Goal: Task Accomplishment & Management: Manage account settings

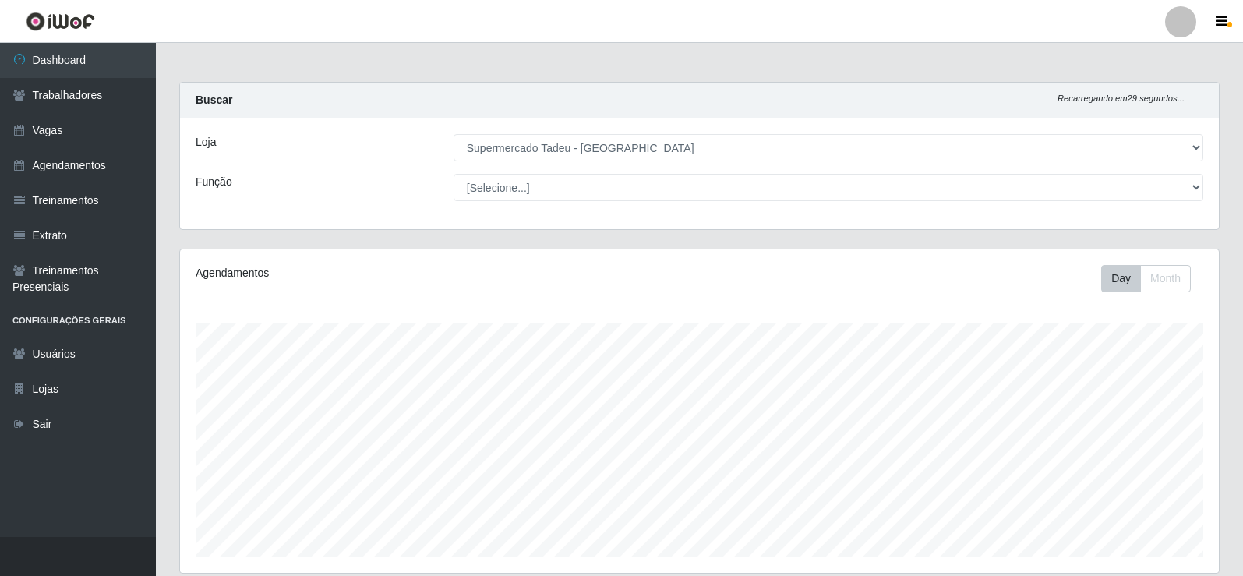
select select "195"
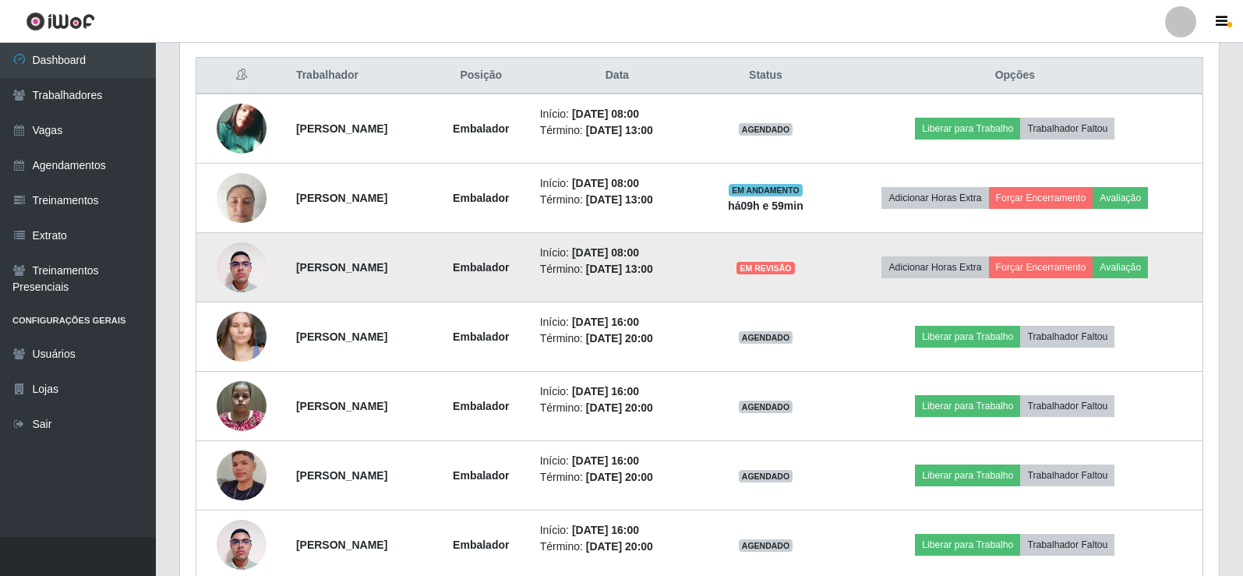
scroll to position [323, 1039]
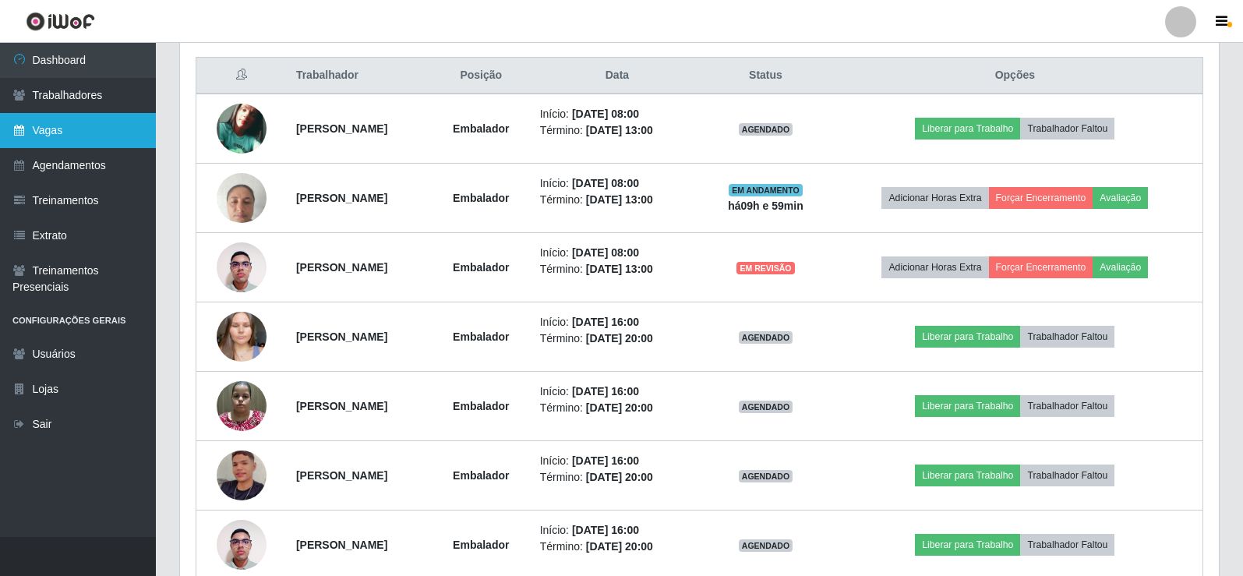
click at [68, 126] on link "Vagas" at bounding box center [78, 130] width 156 height 35
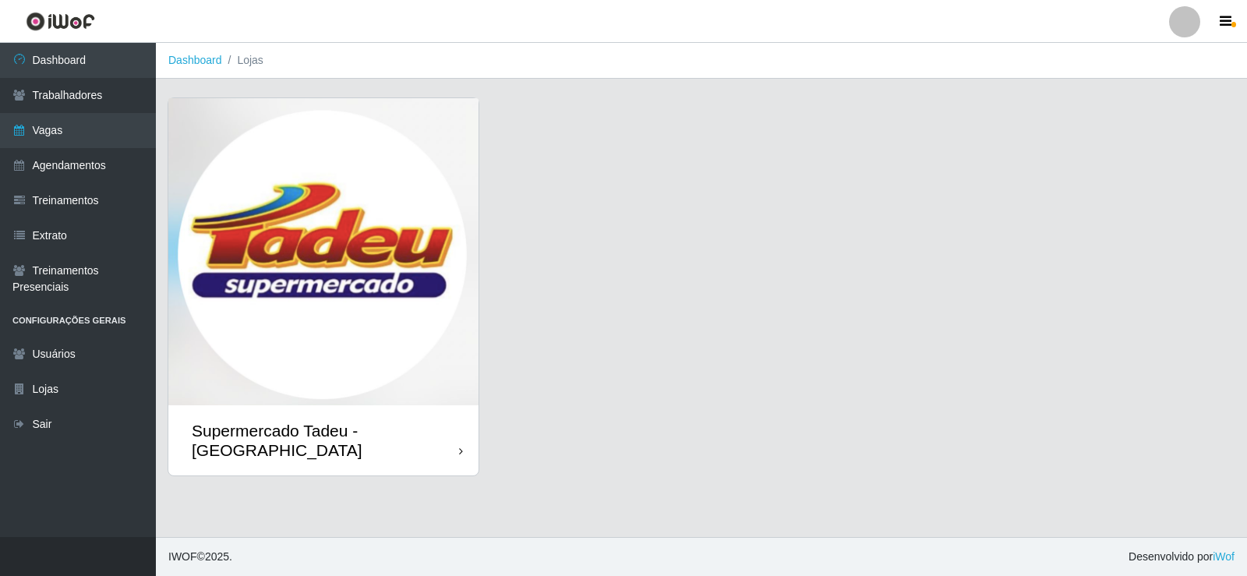
click at [319, 300] on img at bounding box center [323, 251] width 310 height 307
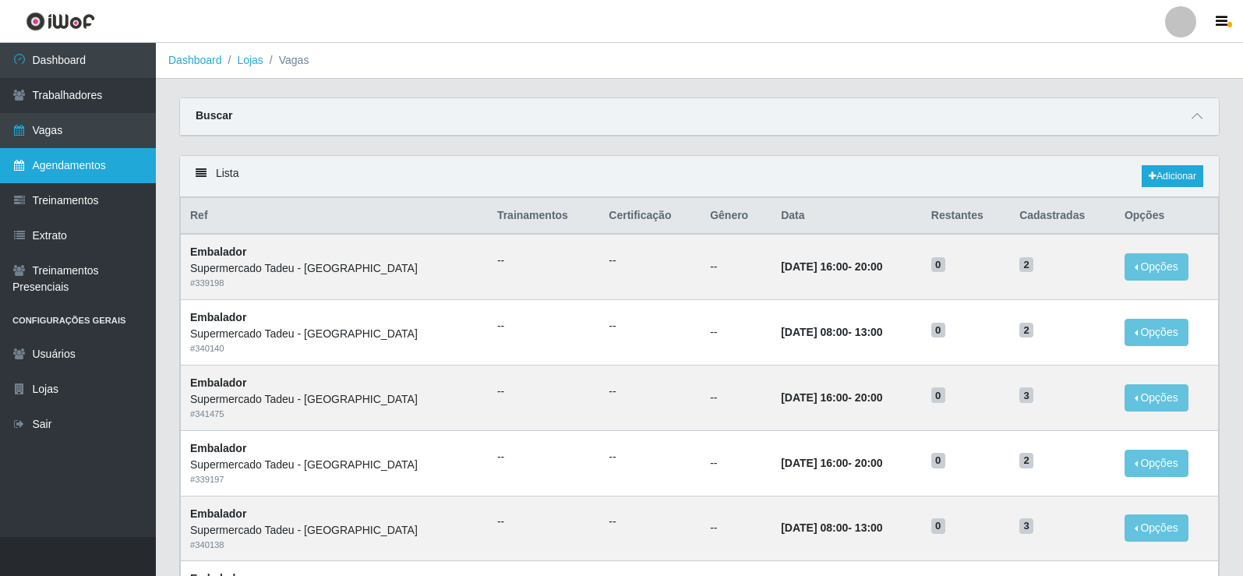
drag, startPoint x: 53, startPoint y: 176, endPoint x: 58, endPoint y: 155, distance: 21.6
click at [53, 175] on link "Agendamentos" at bounding box center [78, 165] width 156 height 35
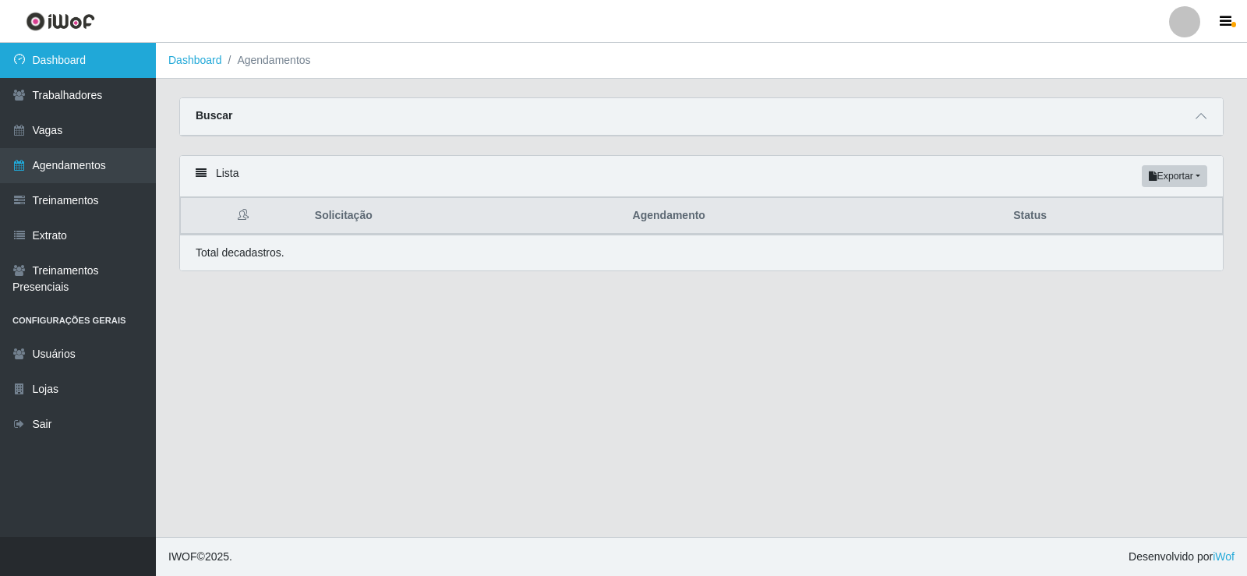
click at [74, 62] on link "Dashboard" at bounding box center [78, 60] width 156 height 35
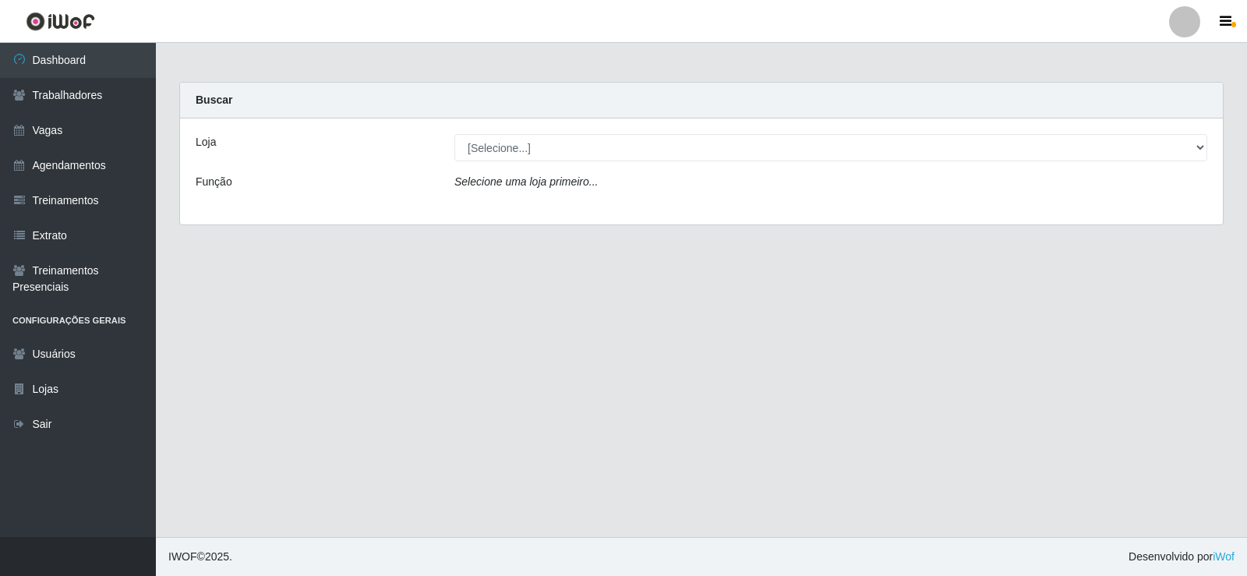
click at [485, 157] on select "[Selecione...] Supermercado Tadeu - Lagoa Seca" at bounding box center [830, 147] width 753 height 27
select select "195"
click at [454, 134] on select "[Selecione...] Supermercado Tadeu - Lagoa Seca" at bounding box center [830, 147] width 753 height 27
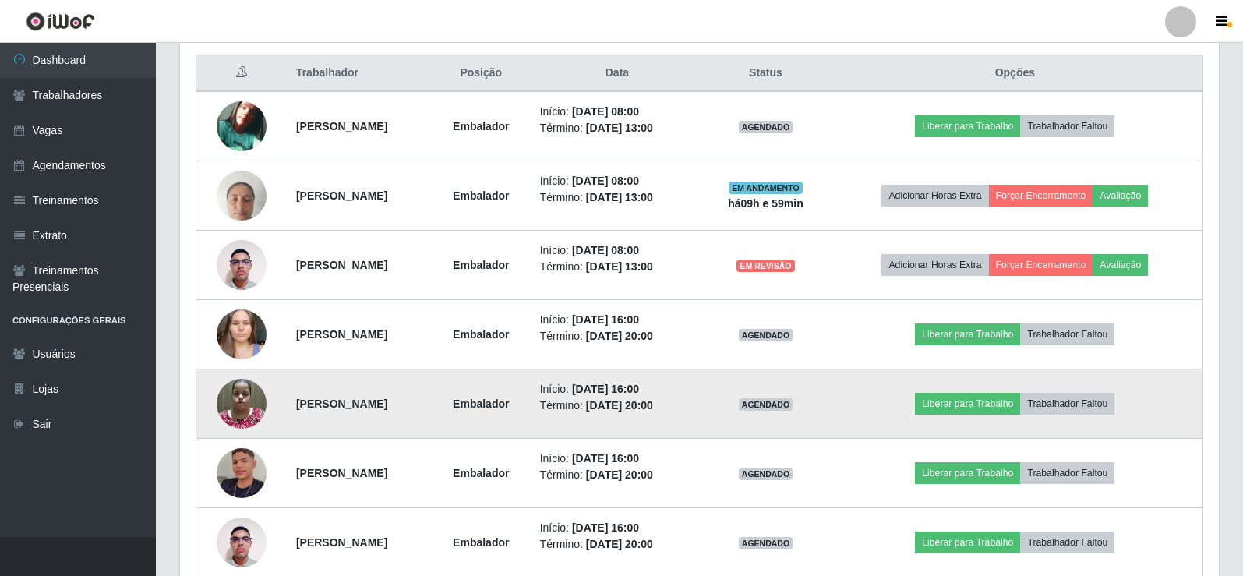
scroll to position [589, 0]
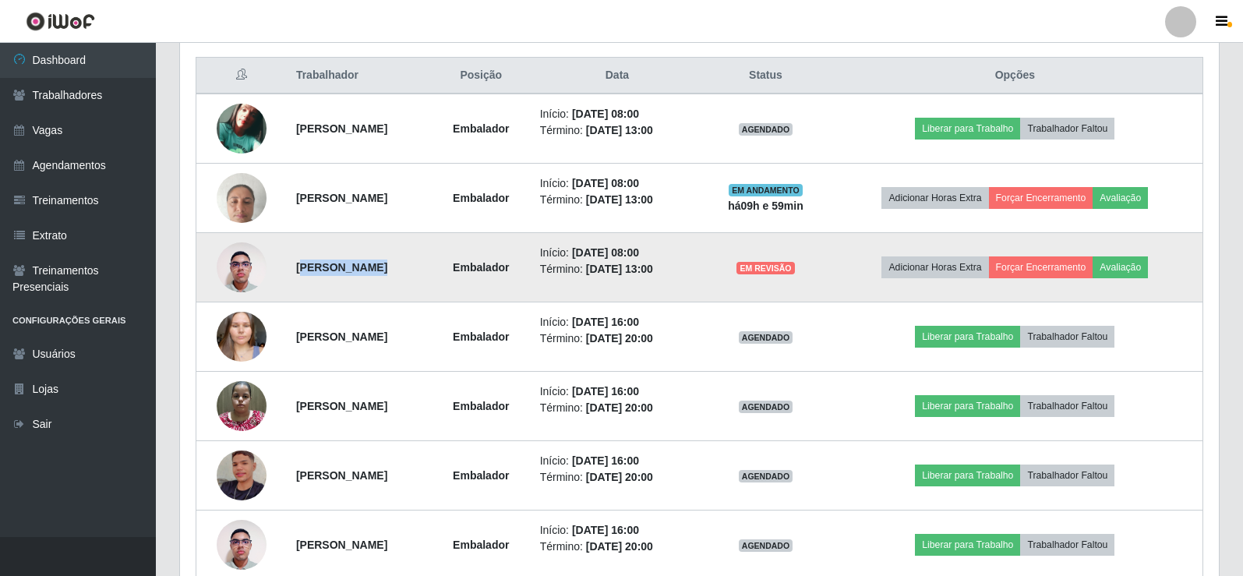
drag, startPoint x: 292, startPoint y: 265, endPoint x: 502, endPoint y: 270, distance: 209.7
click at [502, 270] on tr "Vinicius Ferreira Silva Embalador Início: 03/09/2025, 08:00 Término: 03/09/2025…" at bounding box center [699, 267] width 1007 height 69
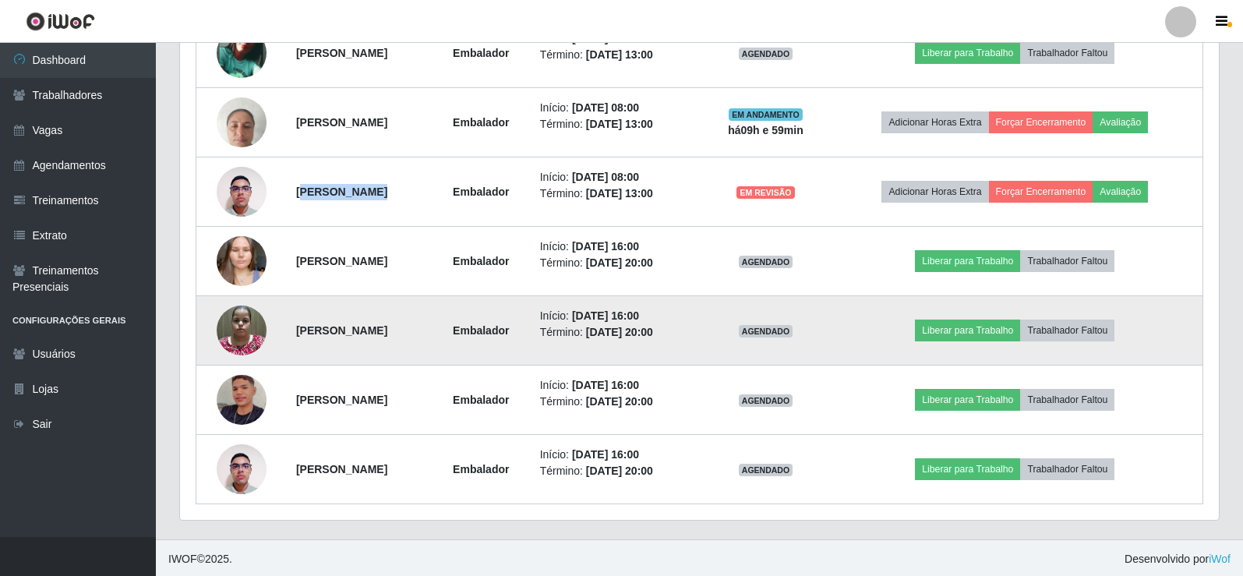
scroll to position [667, 0]
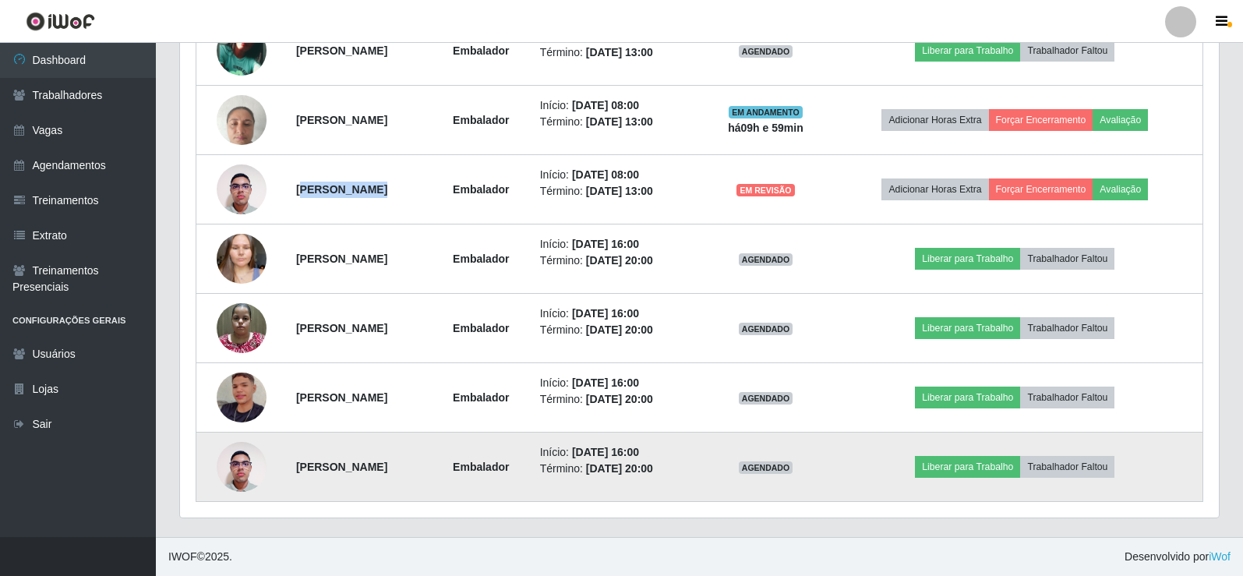
drag, startPoint x: 707, startPoint y: 459, endPoint x: 726, endPoint y: 468, distance: 21.6
click at [695, 468] on ul "Início: 03/09/2025, 16:00 Término: 03/09/2025, 20:00" at bounding box center [617, 460] width 155 height 33
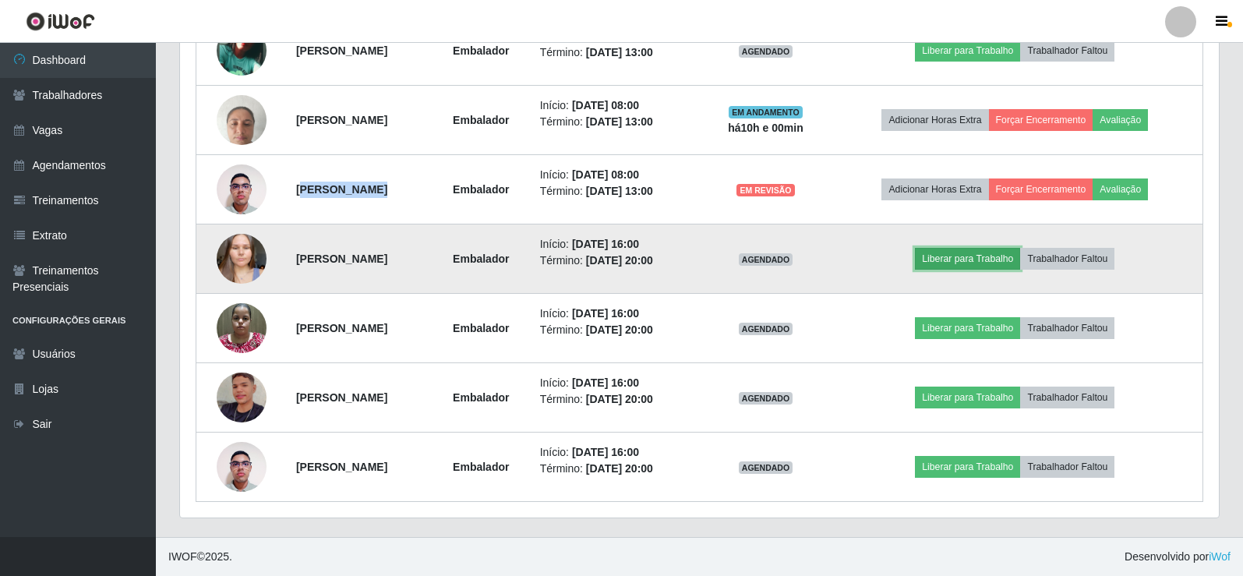
click at [979, 256] on button "Liberar para Trabalho" at bounding box center [967, 259] width 105 height 22
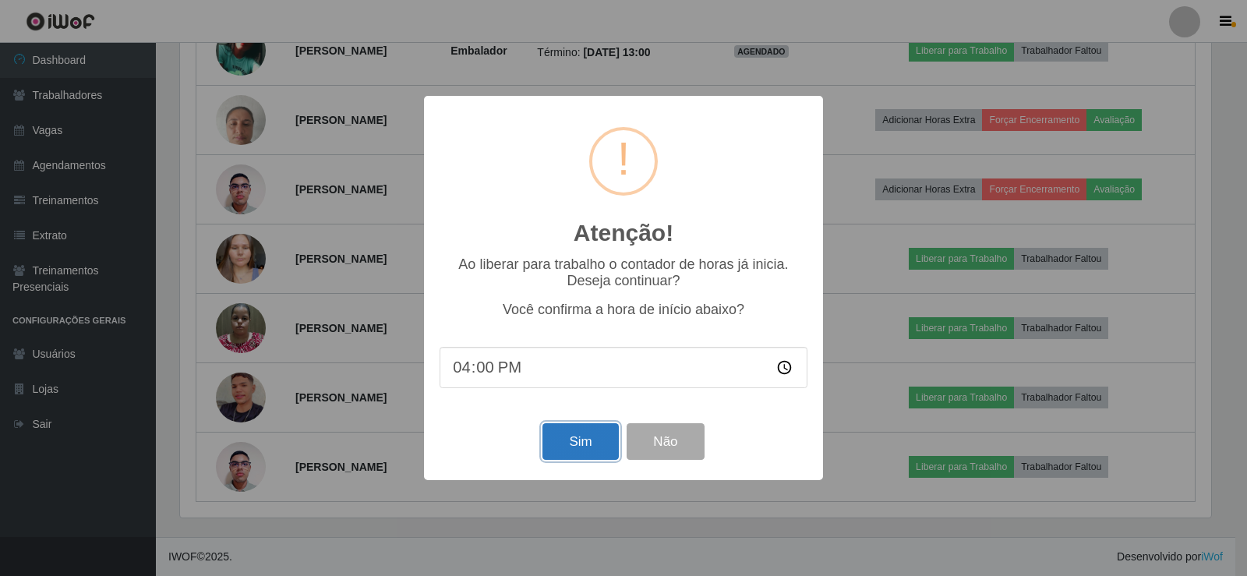
click at [595, 444] on button "Sim" at bounding box center [580, 441] width 76 height 37
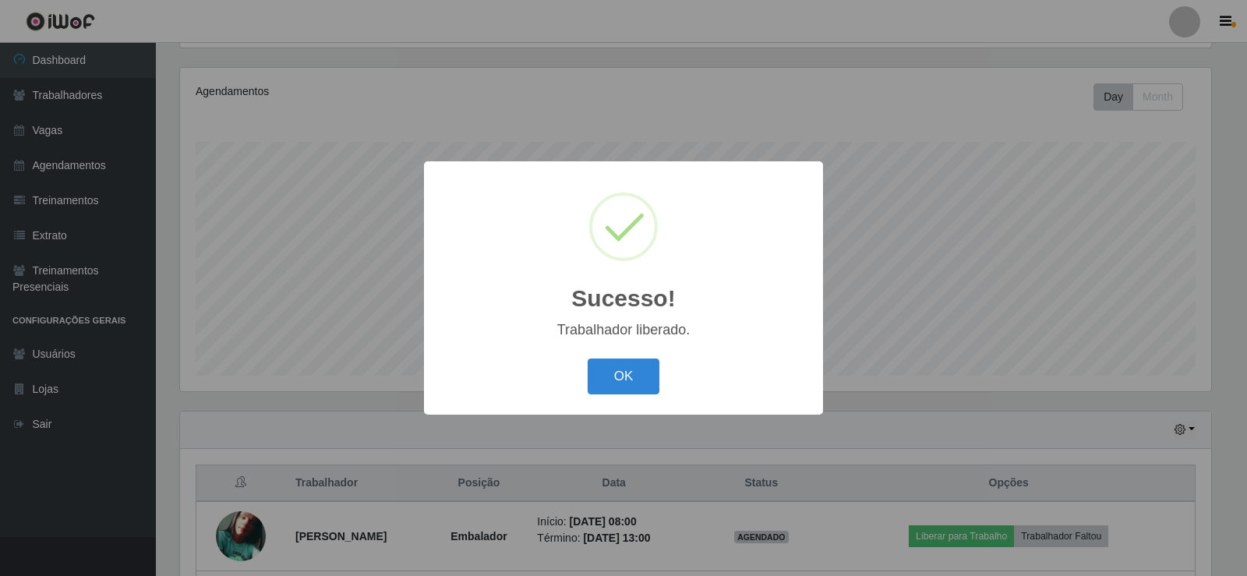
click at [663, 367] on div "OK Cancel" at bounding box center [624, 376] width 368 height 44
click at [620, 376] on button "OK" at bounding box center [624, 377] width 72 height 37
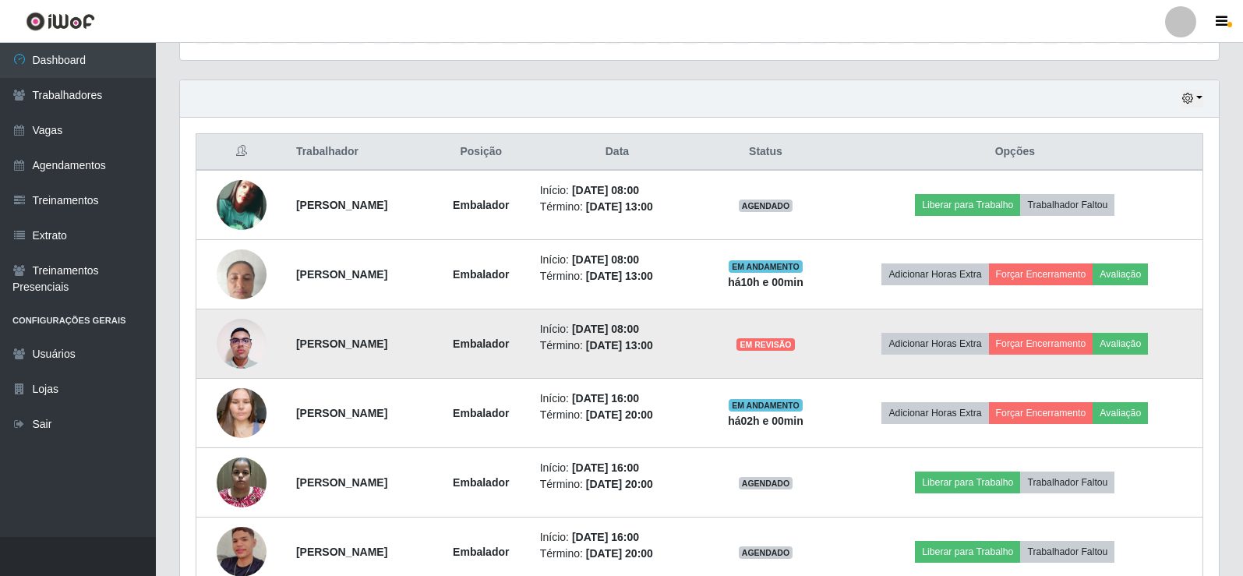
scroll to position [511, 0]
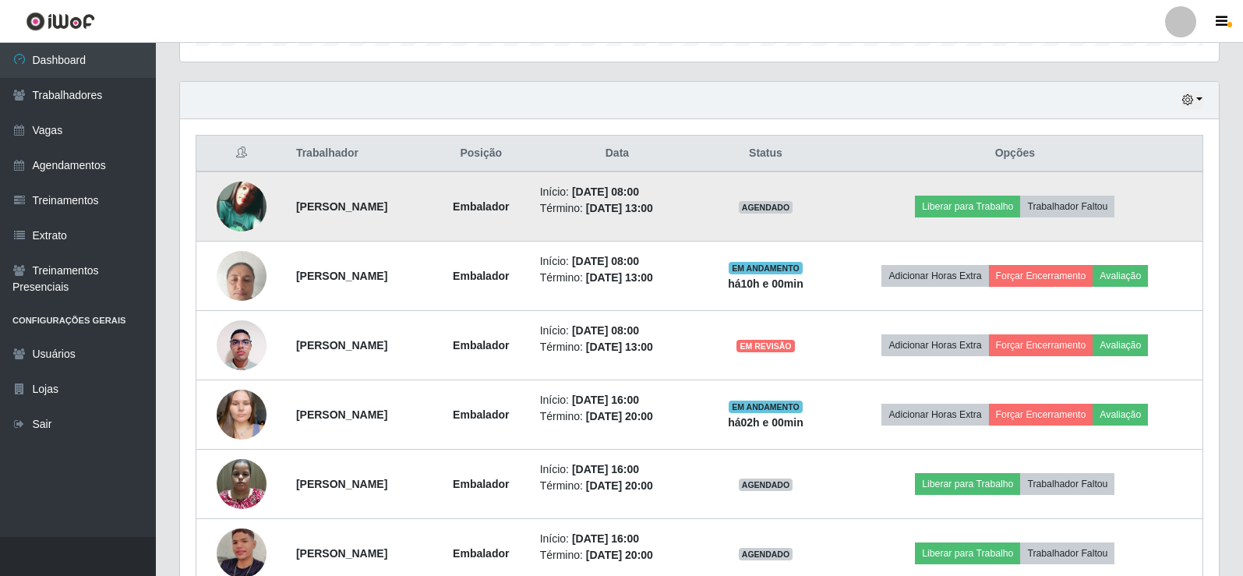
click at [251, 215] on img at bounding box center [242, 207] width 50 height 50
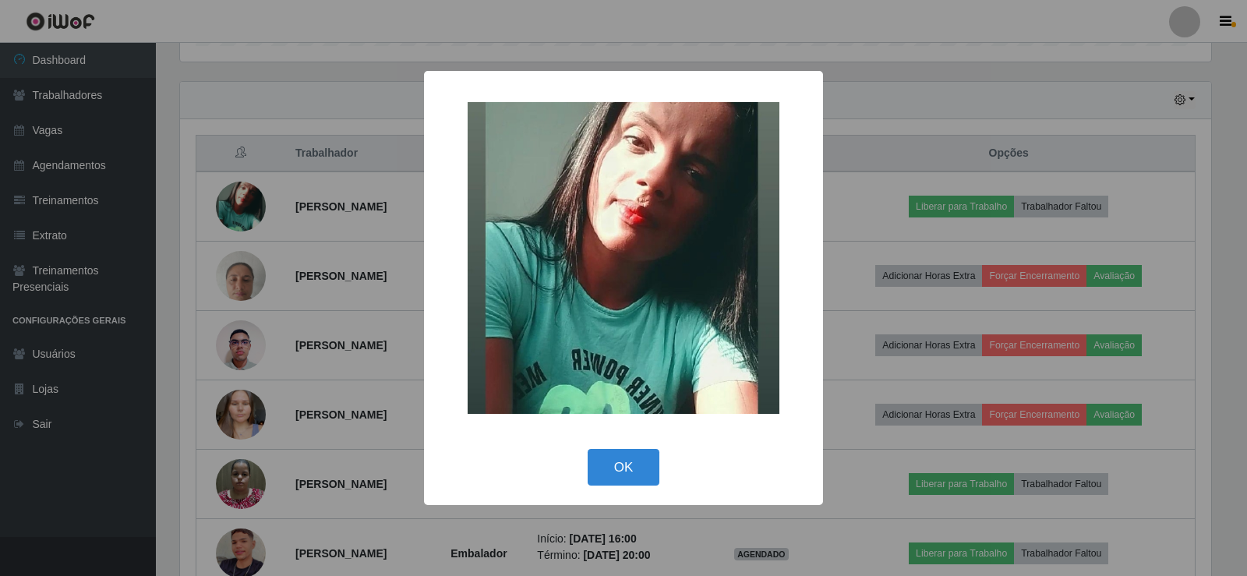
click at [350, 235] on div "× OK Cancel" at bounding box center [623, 288] width 1247 height 576
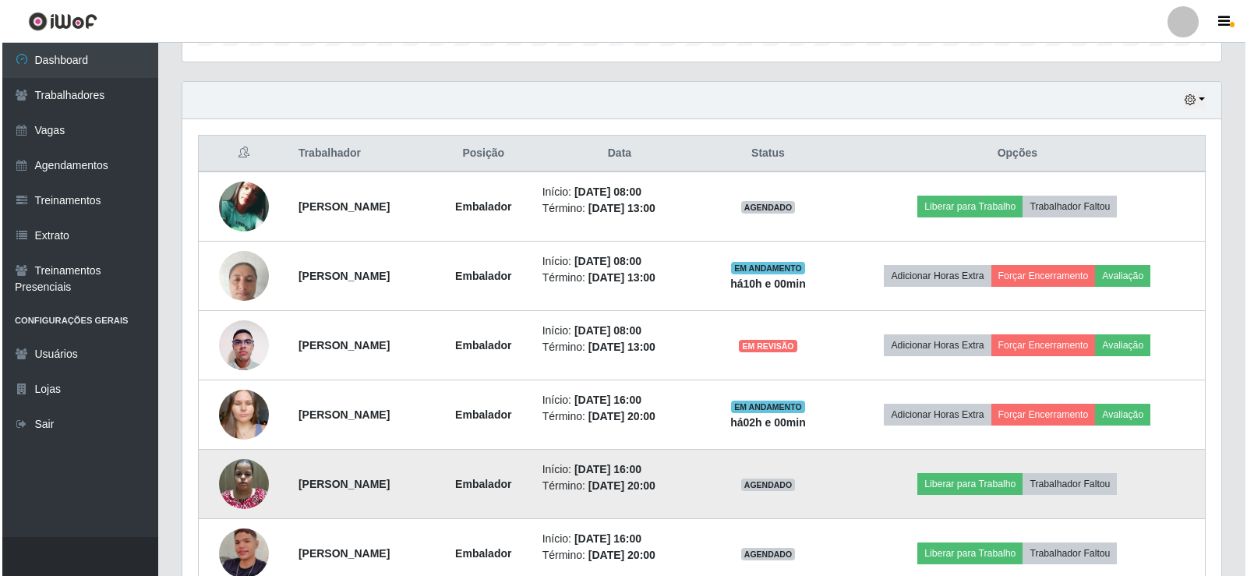
scroll to position [667, 0]
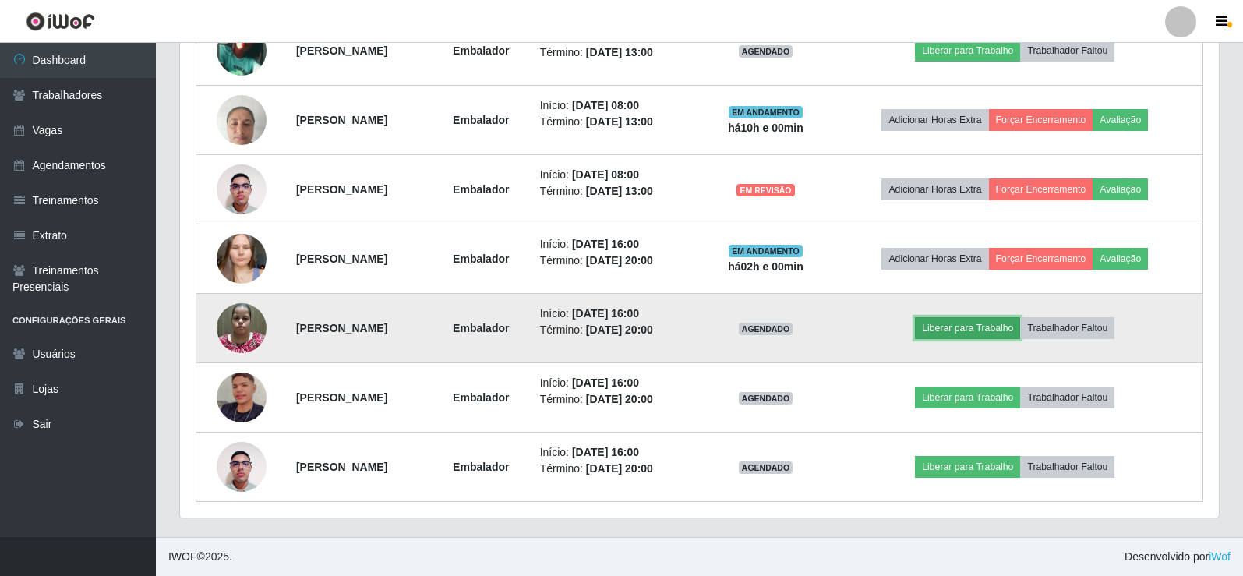
click at [961, 329] on button "Liberar para Trabalho" at bounding box center [967, 328] width 105 height 22
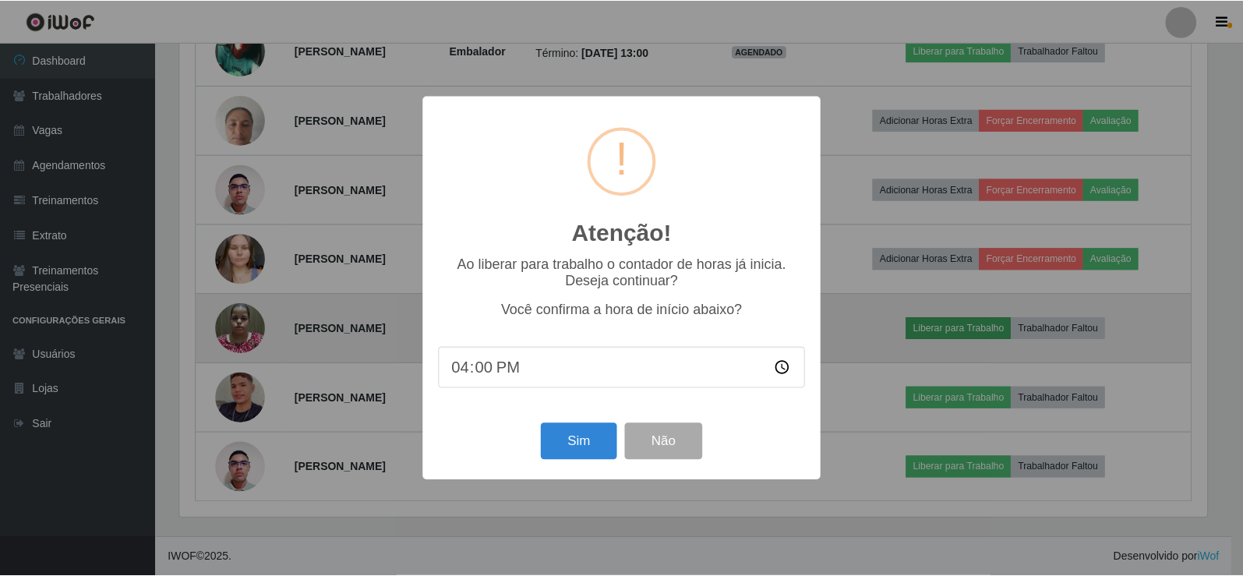
scroll to position [323, 1031]
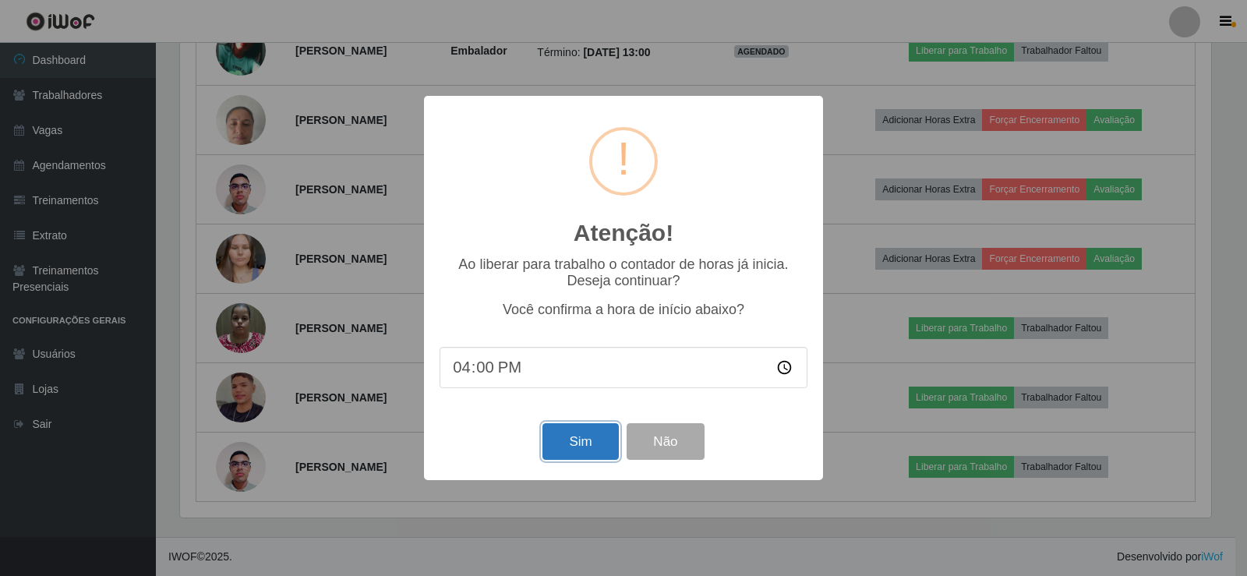
click at [577, 449] on button "Sim" at bounding box center [580, 441] width 76 height 37
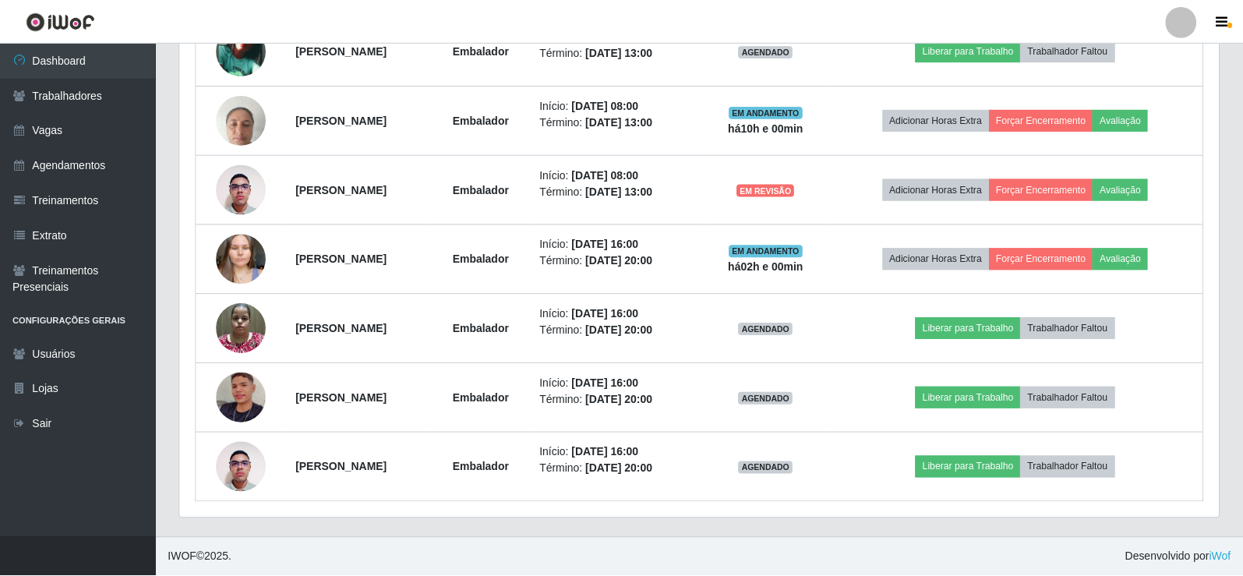
scroll to position [0, 0]
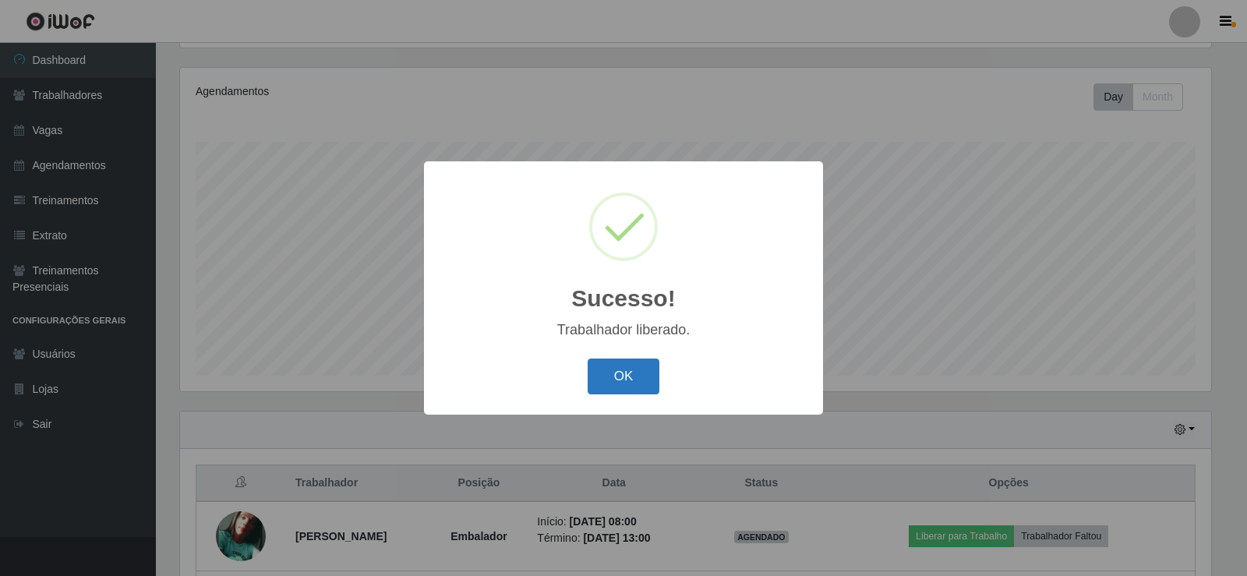
click at [634, 376] on button "OK" at bounding box center [624, 377] width 72 height 37
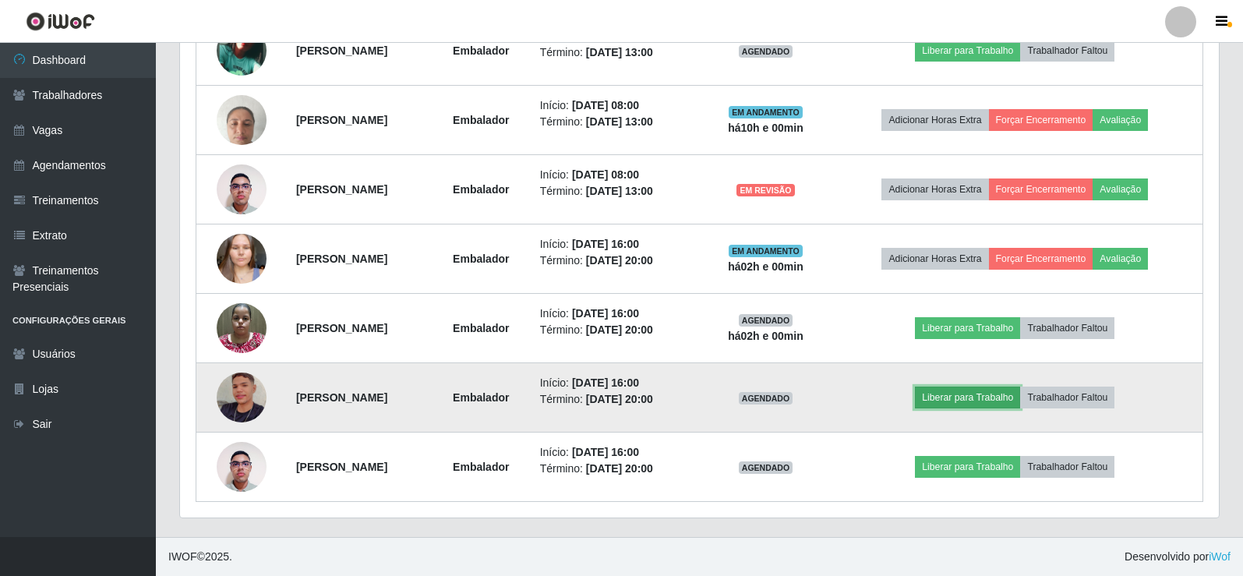
click at [987, 399] on button "Liberar para Trabalho" at bounding box center [967, 398] width 105 height 22
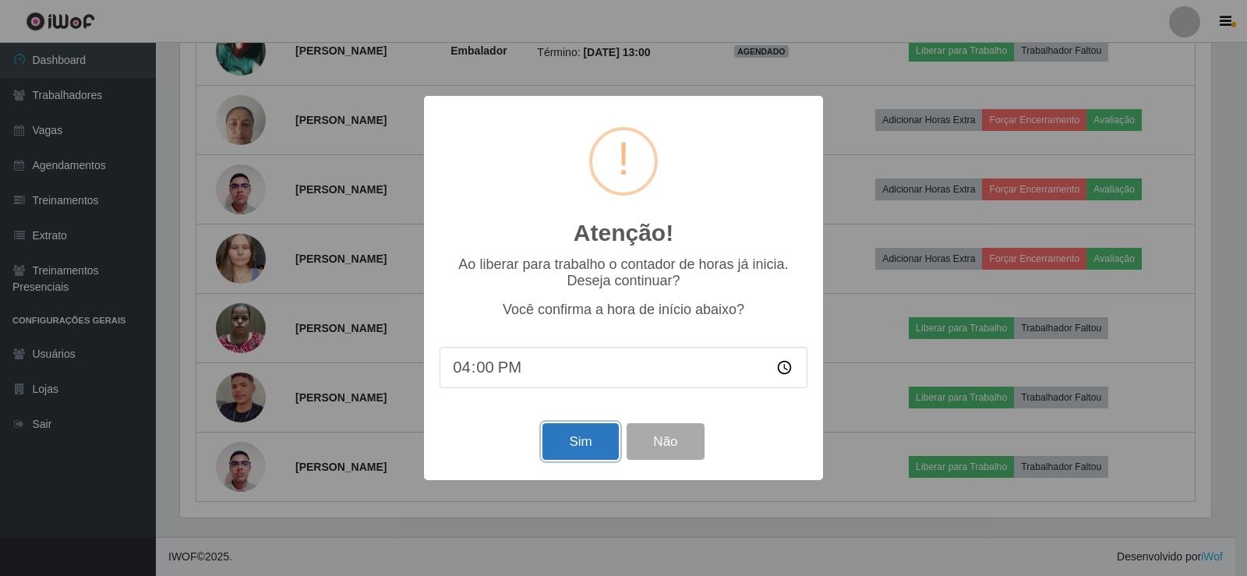
click at [588, 434] on button "Sim" at bounding box center [580, 441] width 76 height 37
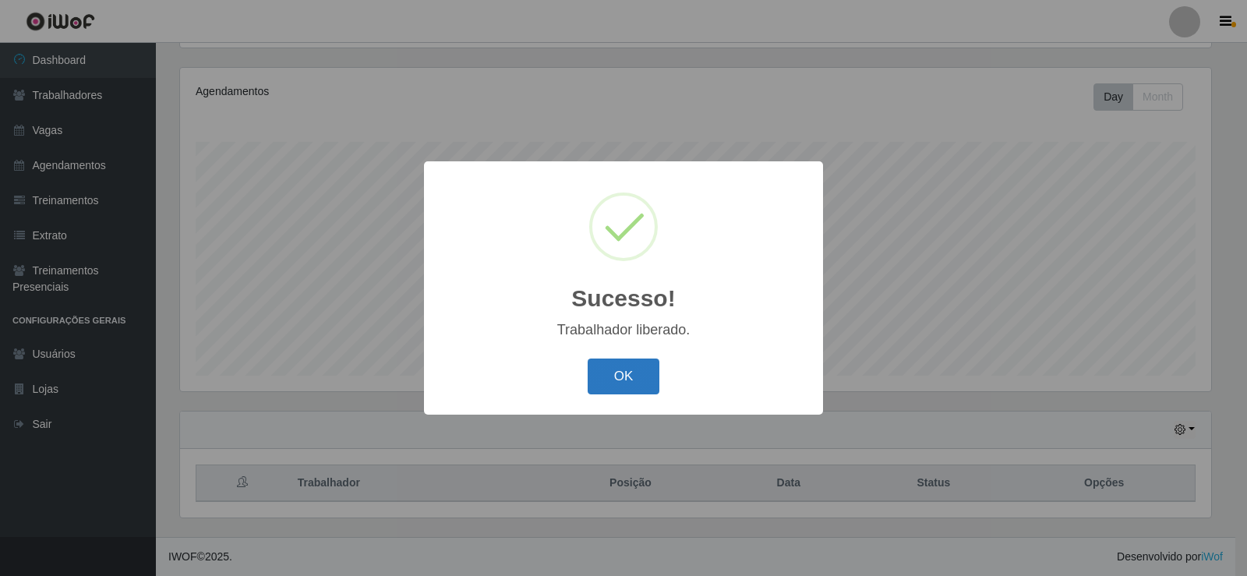
click at [620, 384] on button "OK" at bounding box center [624, 377] width 72 height 37
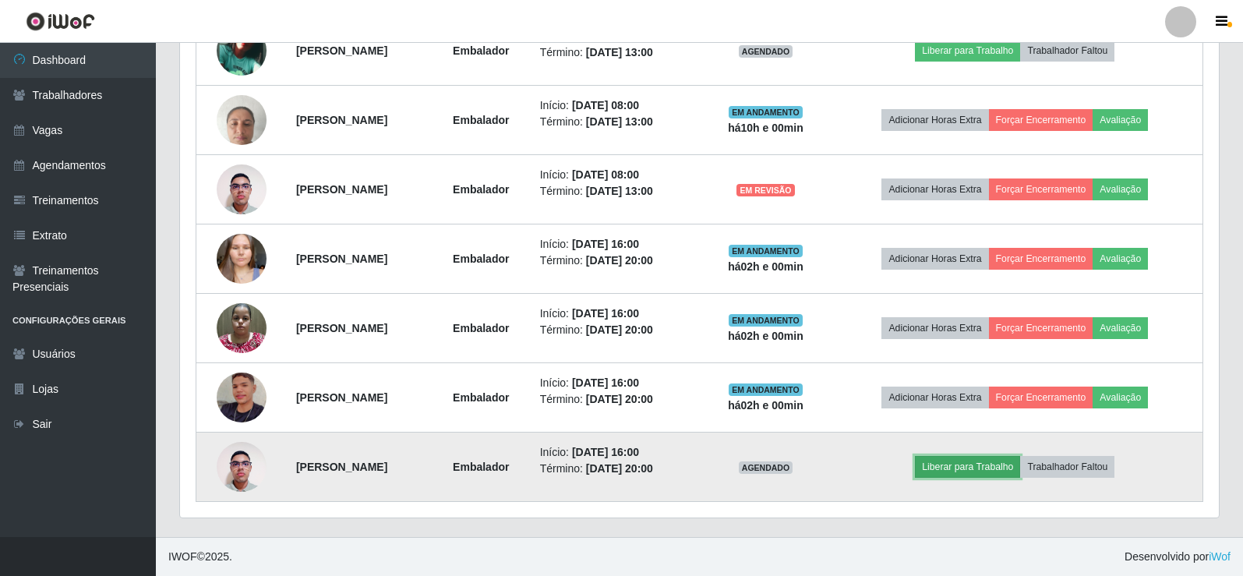
click at [973, 469] on button "Liberar para Trabalho" at bounding box center [967, 467] width 105 height 22
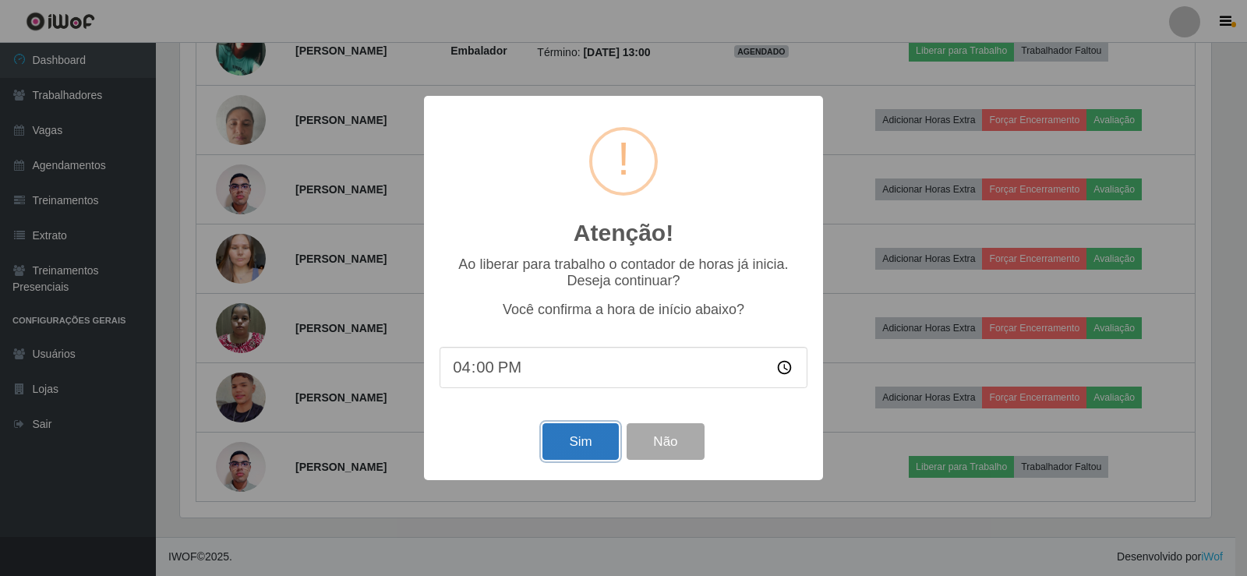
click at [564, 441] on button "Sim" at bounding box center [580, 441] width 76 height 37
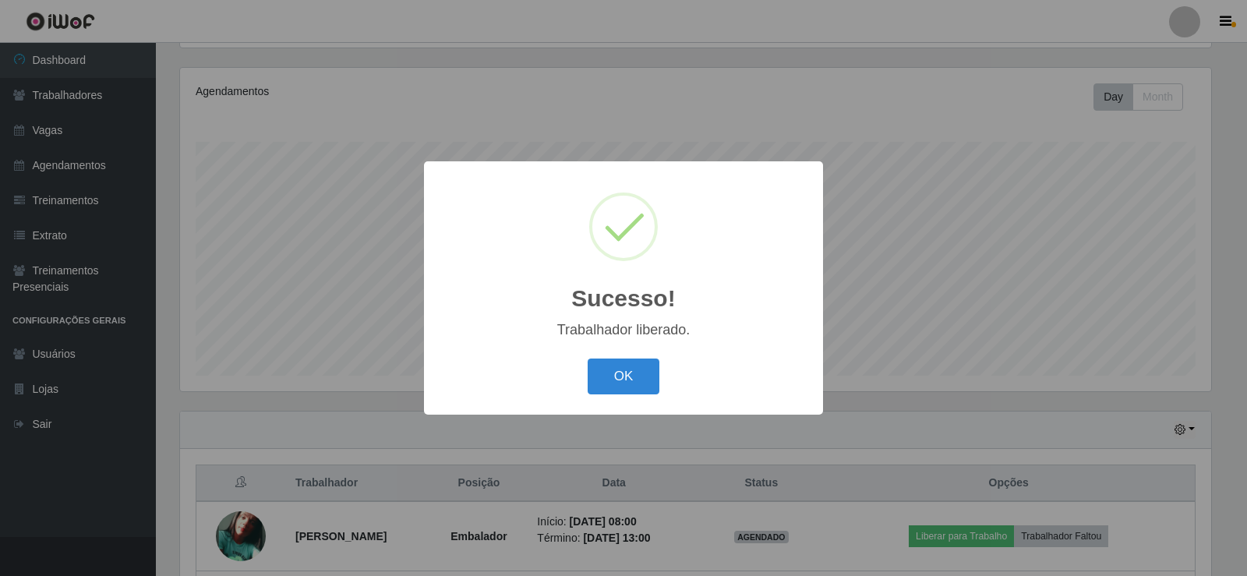
click at [601, 359] on div "OK Cancel" at bounding box center [624, 376] width 368 height 44
click at [608, 373] on button "OK" at bounding box center [624, 377] width 72 height 37
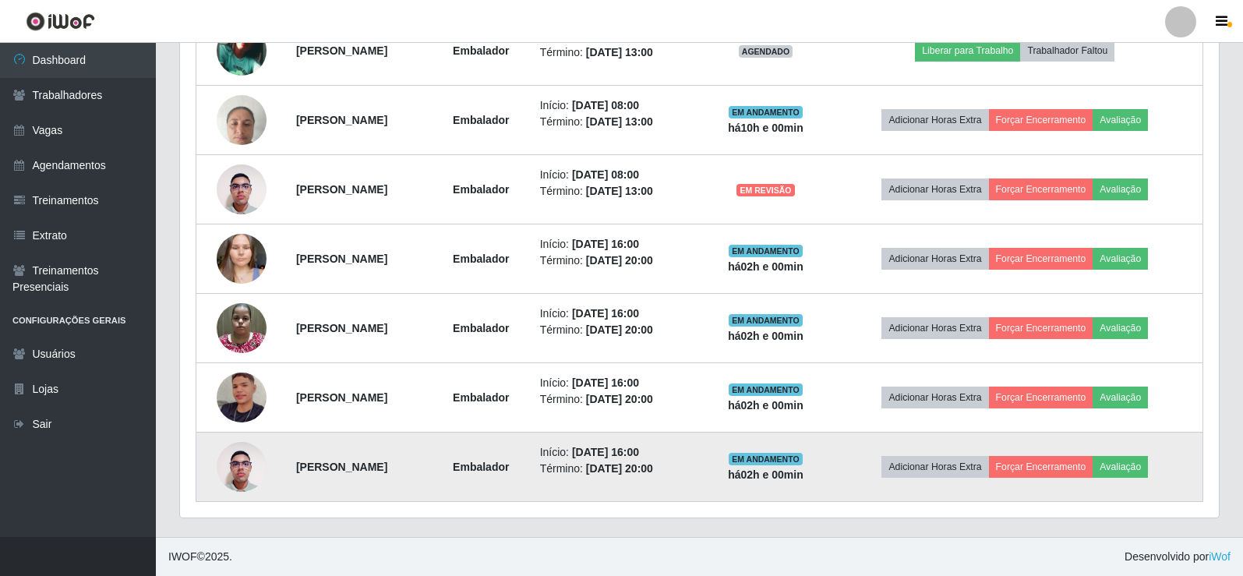
drag, startPoint x: 280, startPoint y: 263, endPoint x: 425, endPoint y: 465, distance: 249.2
click at [425, 465] on tbody "yume muriel souza do amaral Embalador Início: 03/09/2025, 08:00 Término: 03/09/…" at bounding box center [699, 259] width 1007 height 486
click at [425, 472] on td "Vinicius Ferreira Silva" at bounding box center [359, 467] width 145 height 69
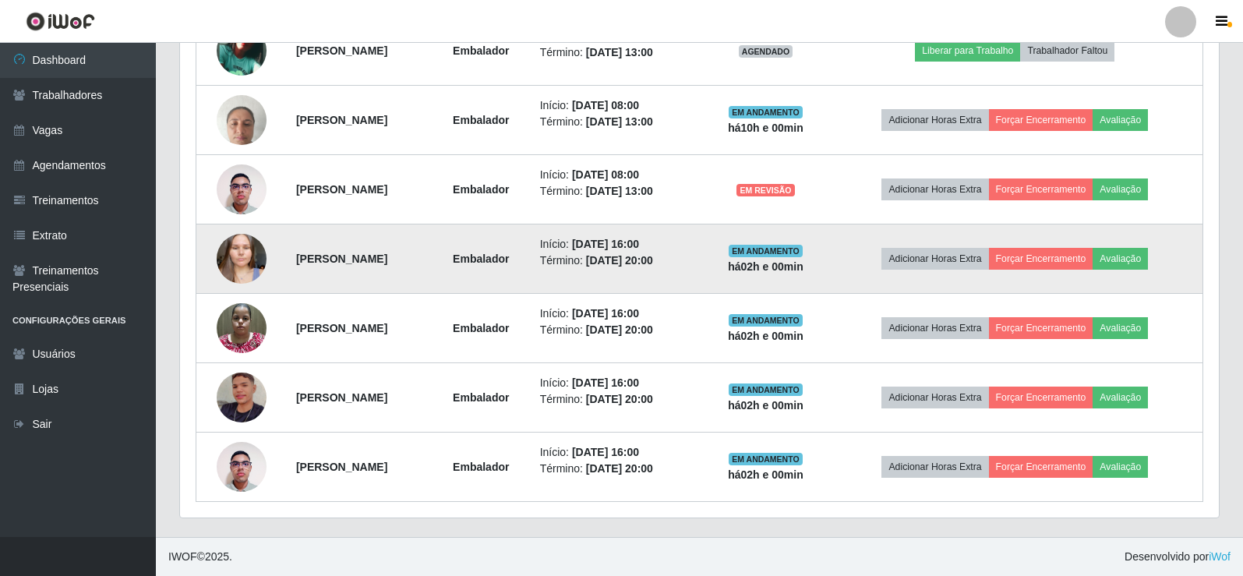
drag, startPoint x: 401, startPoint y: 471, endPoint x: 288, endPoint y: 265, distance: 235.1
click at [288, 265] on tbody "yume muriel souza do amaral Embalador Início: 03/09/2025, 08:00 Término: 03/09/…" at bounding box center [699, 259] width 1007 height 486
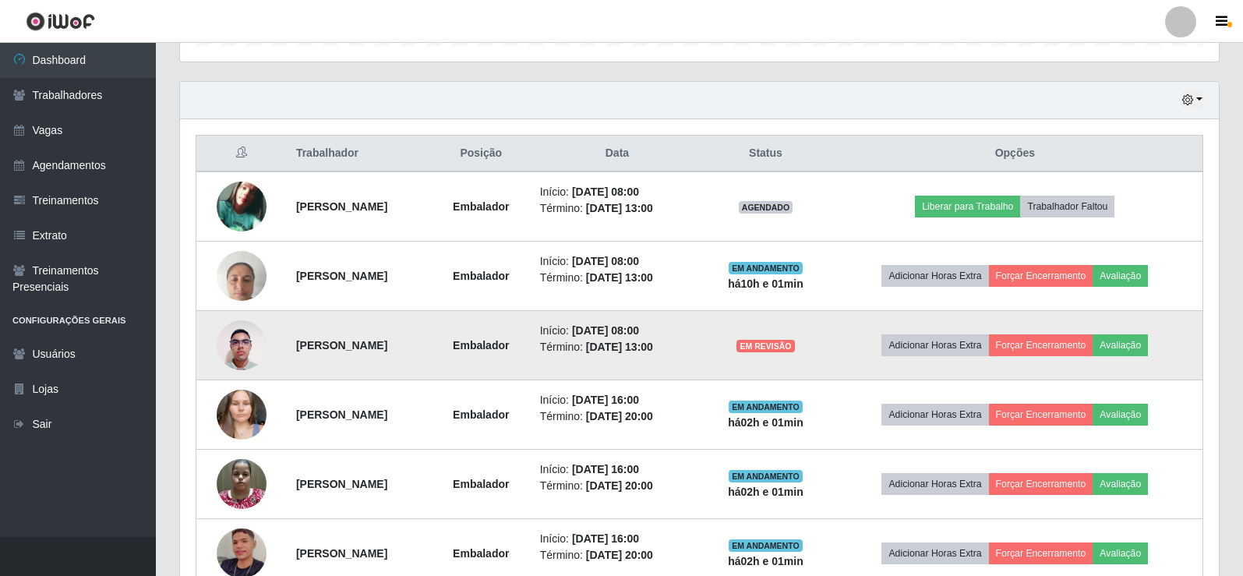
click at [387, 346] on strong "Vinicius Ferreira Silva" at bounding box center [341, 345] width 91 height 12
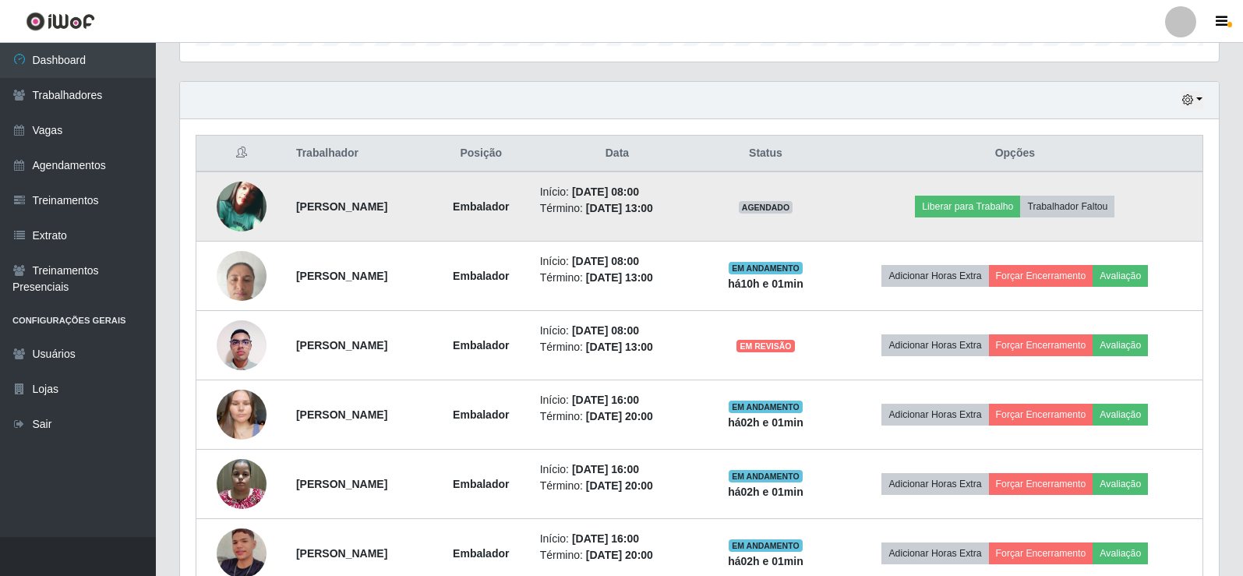
click at [231, 205] on img at bounding box center [242, 207] width 50 height 50
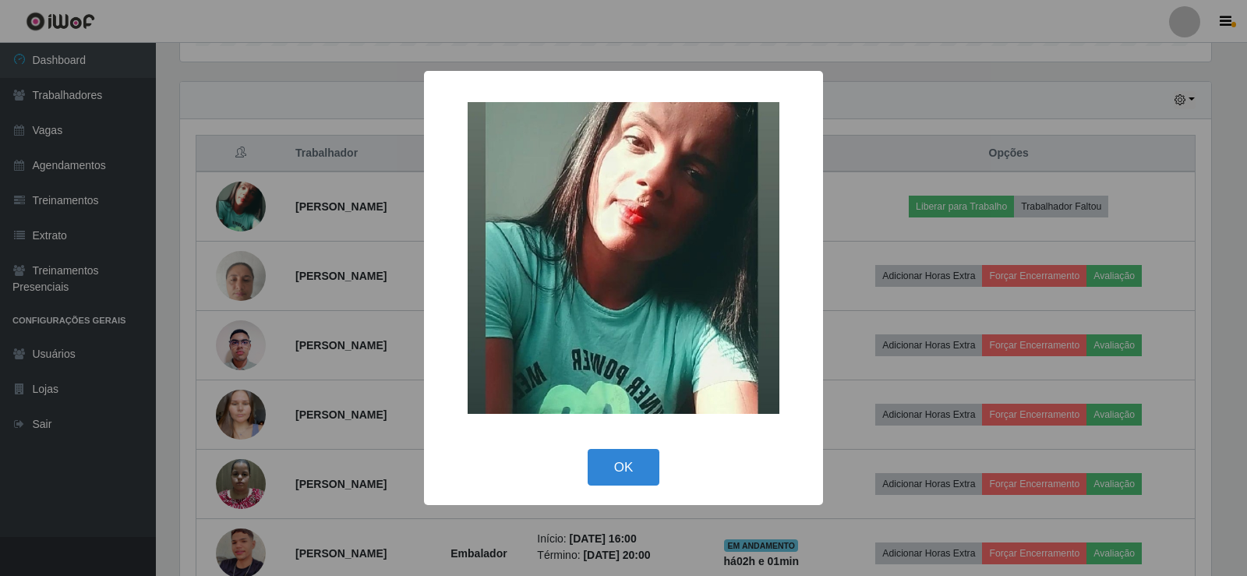
click at [334, 246] on div "× OK Cancel" at bounding box center [623, 288] width 1247 height 576
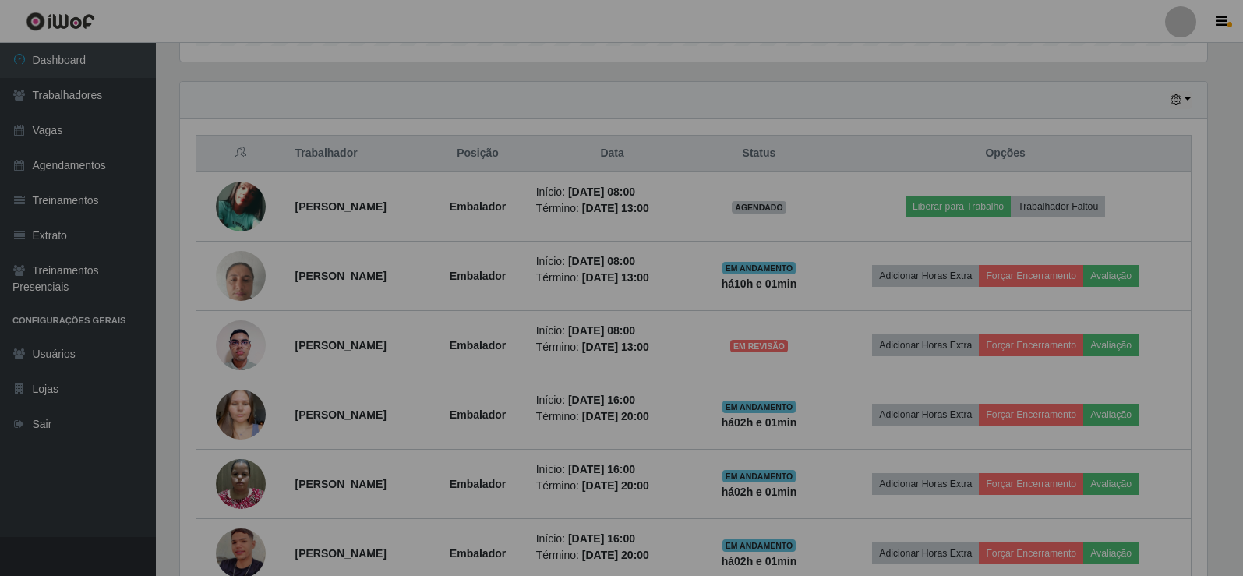
scroll to position [323, 1039]
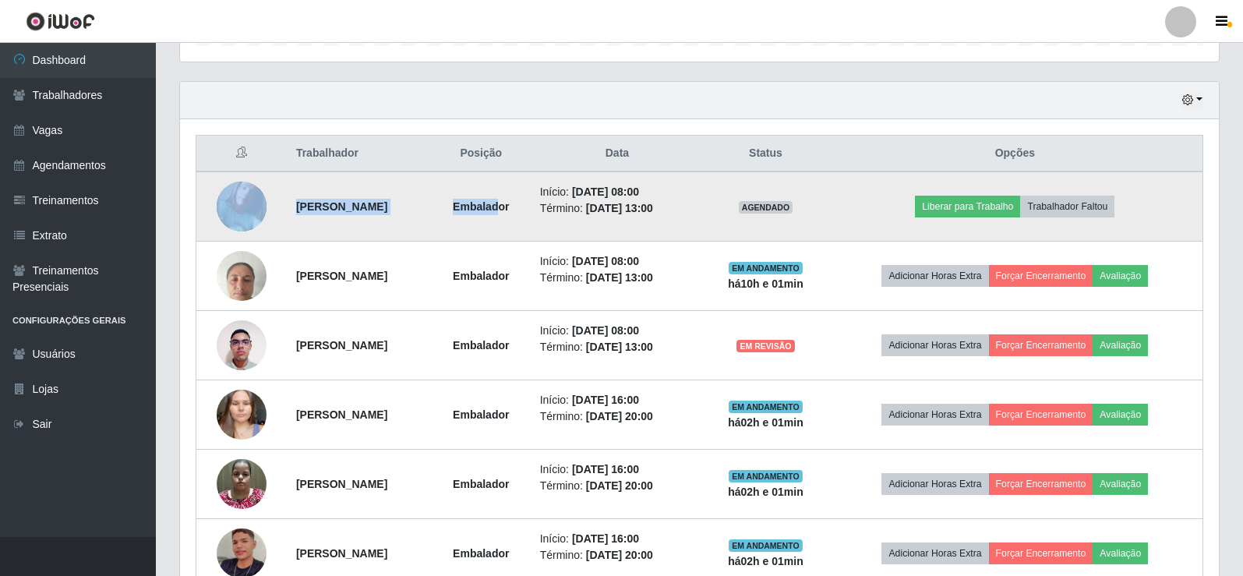
drag, startPoint x: 271, startPoint y: 206, endPoint x: 549, endPoint y: 201, distance: 277.5
click at [549, 201] on tr "yume muriel souza do amaral Embalador Início: 03/09/2025, 08:00 Término: 03/09/…" at bounding box center [699, 206] width 1007 height 70
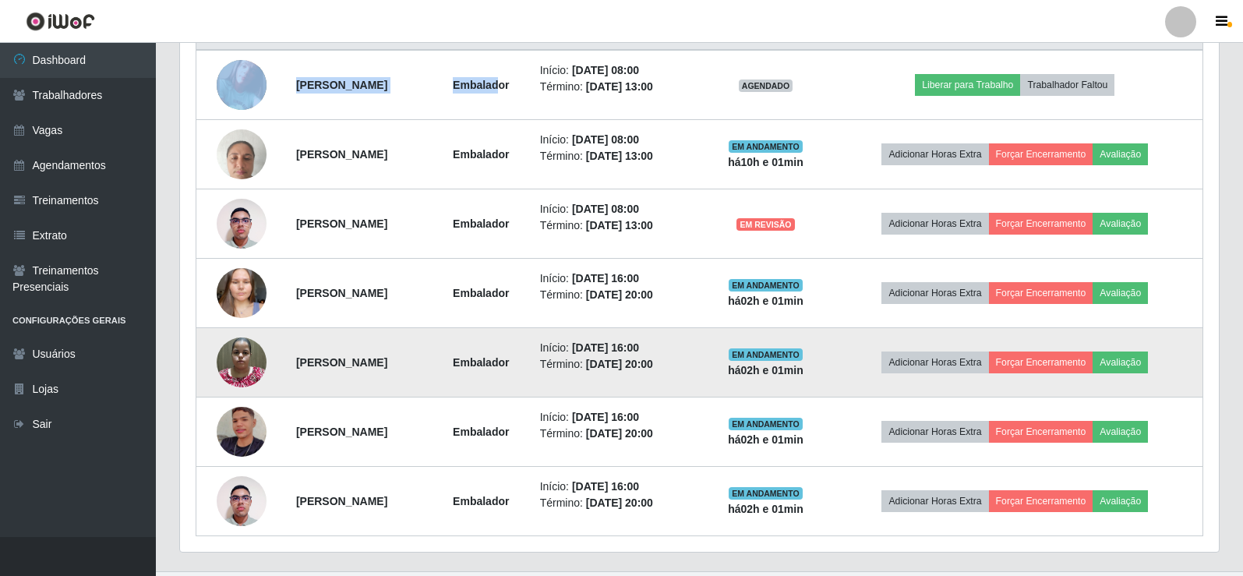
scroll to position [589, 0]
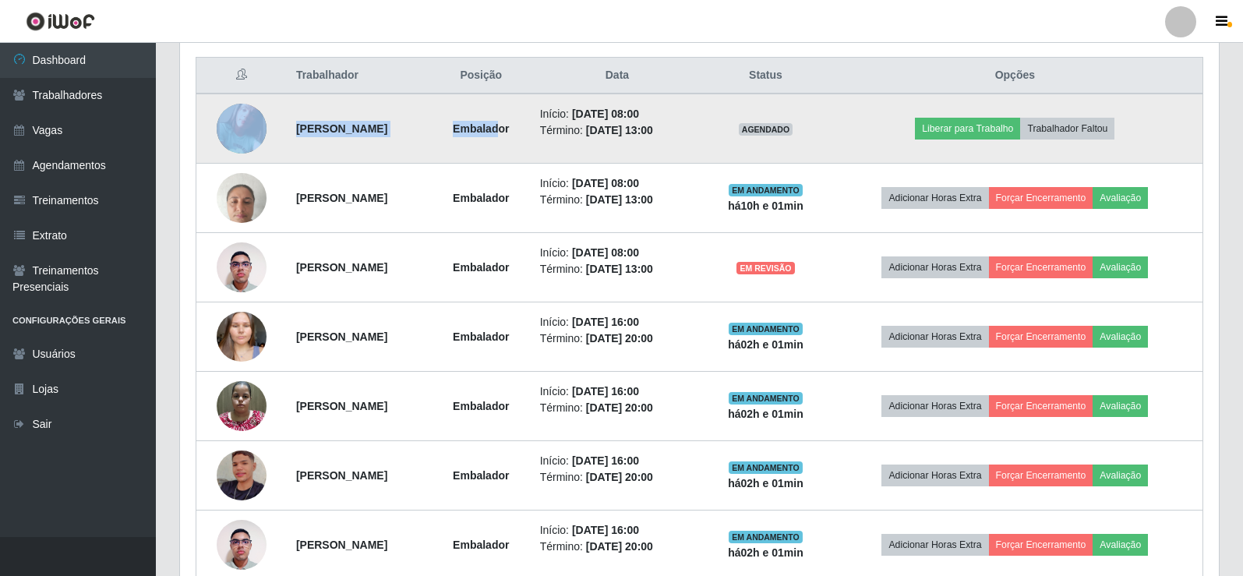
click at [306, 137] on td "yume muriel souza do amaral" at bounding box center [359, 129] width 145 height 70
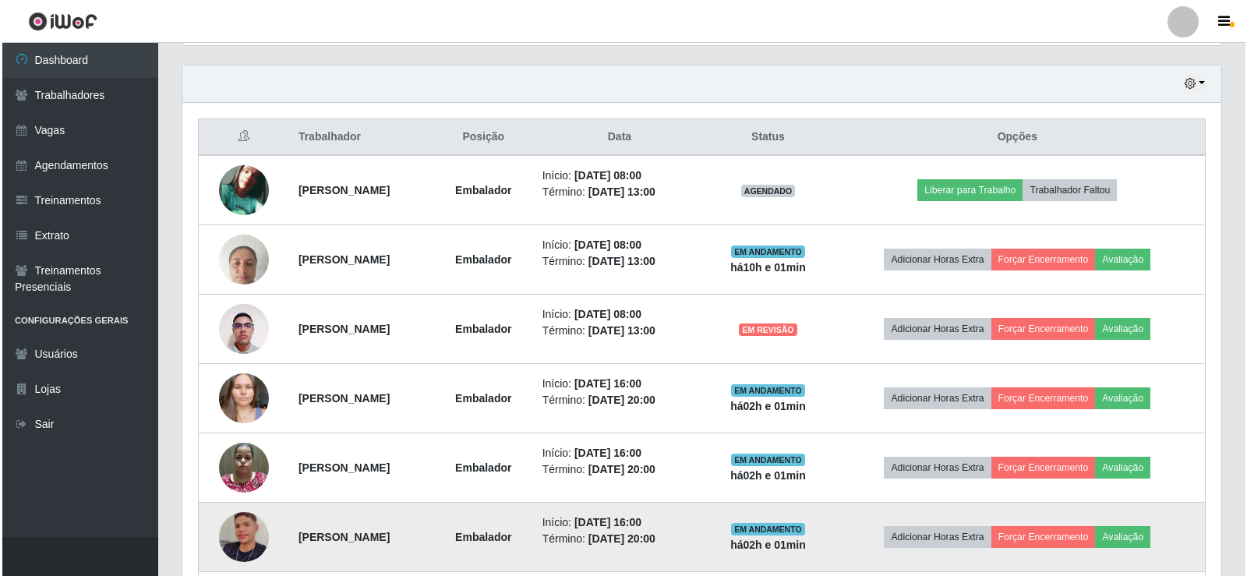
scroll to position [511, 0]
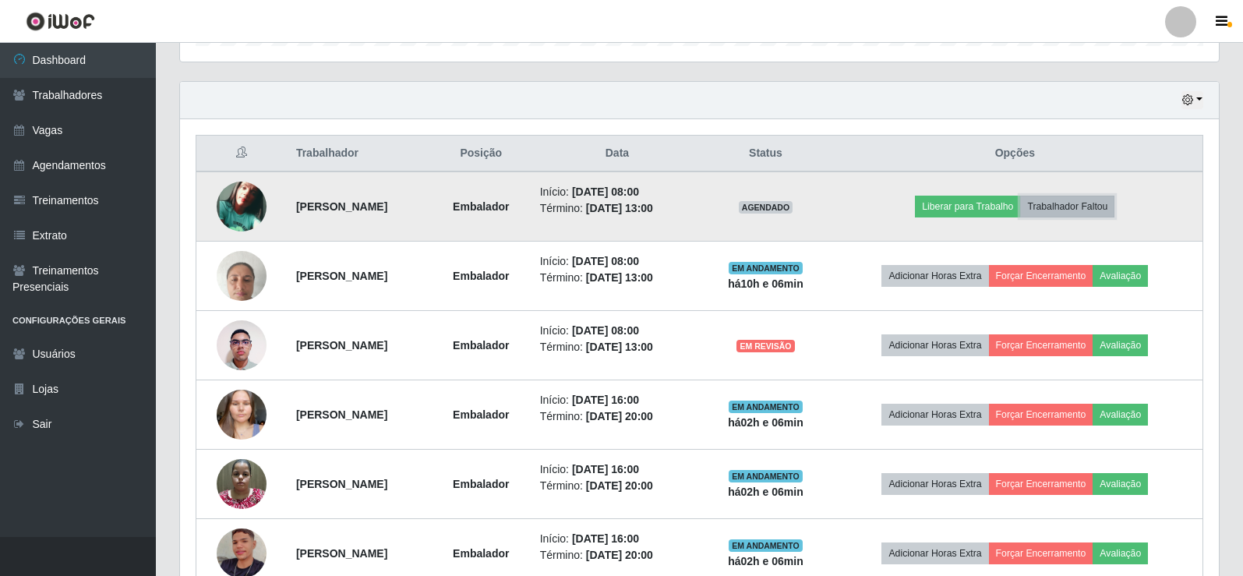
click at [1102, 210] on button "Trabalhador Faltou" at bounding box center [1067, 207] width 94 height 22
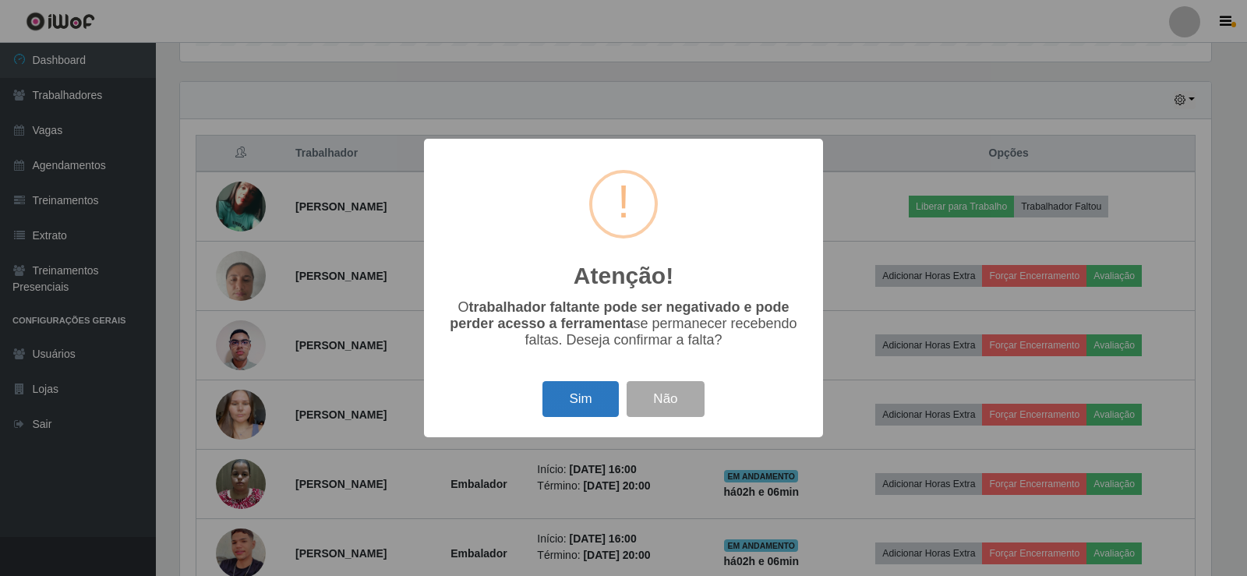
click at [587, 401] on button "Sim" at bounding box center [580, 399] width 76 height 37
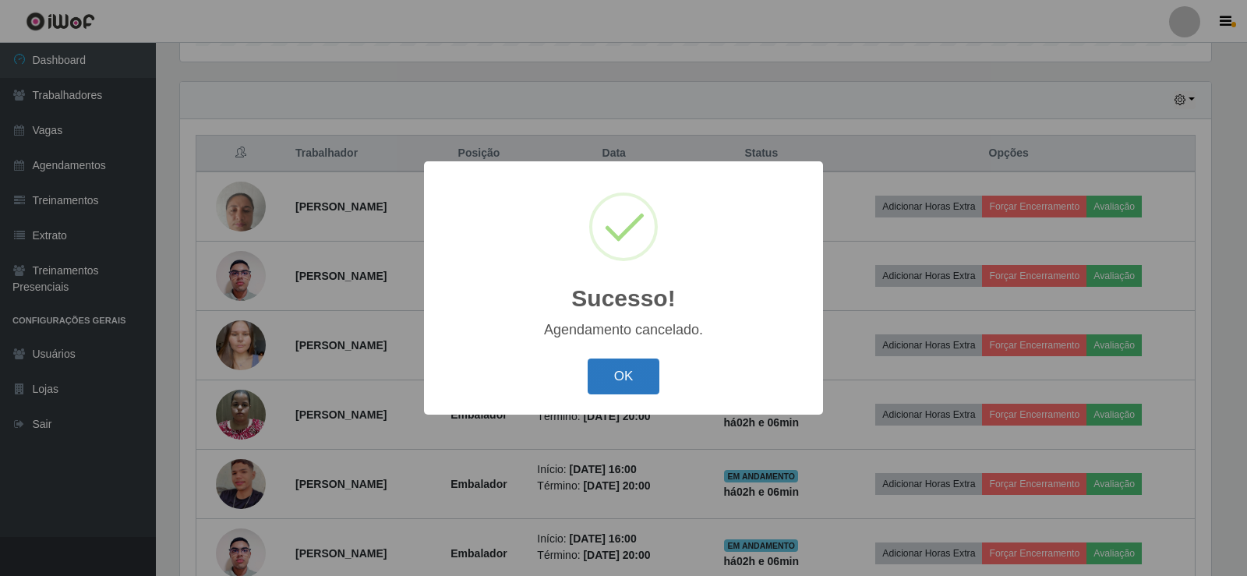
click at [618, 376] on button "OK" at bounding box center [624, 377] width 72 height 37
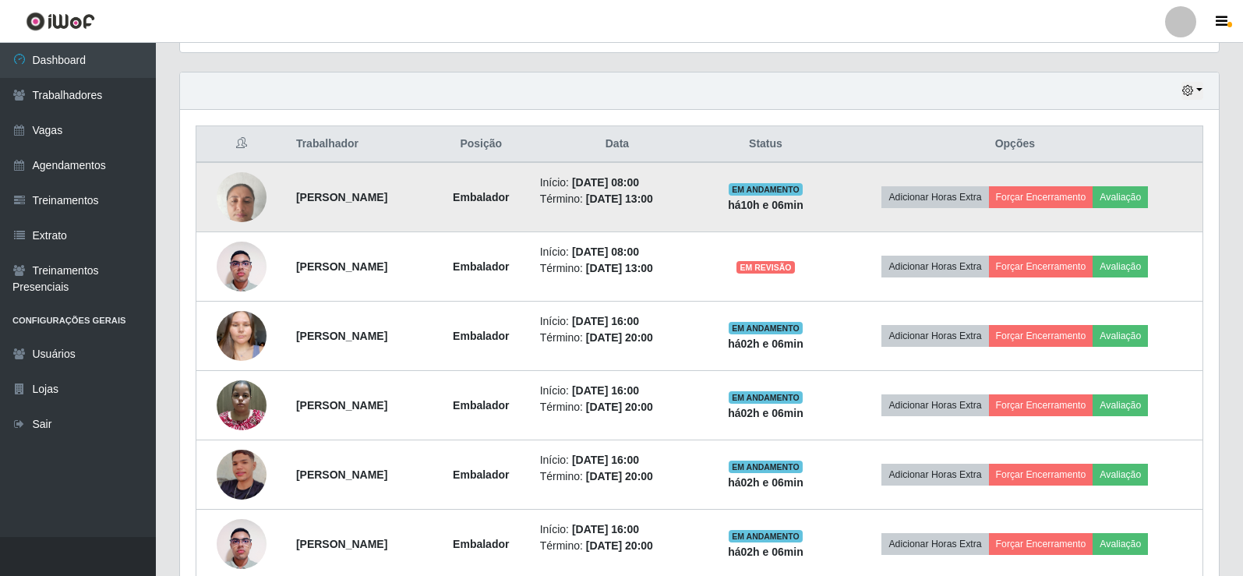
scroll to position [520, 0]
click at [1140, 203] on button "Avaliação" at bounding box center [1120, 198] width 55 height 22
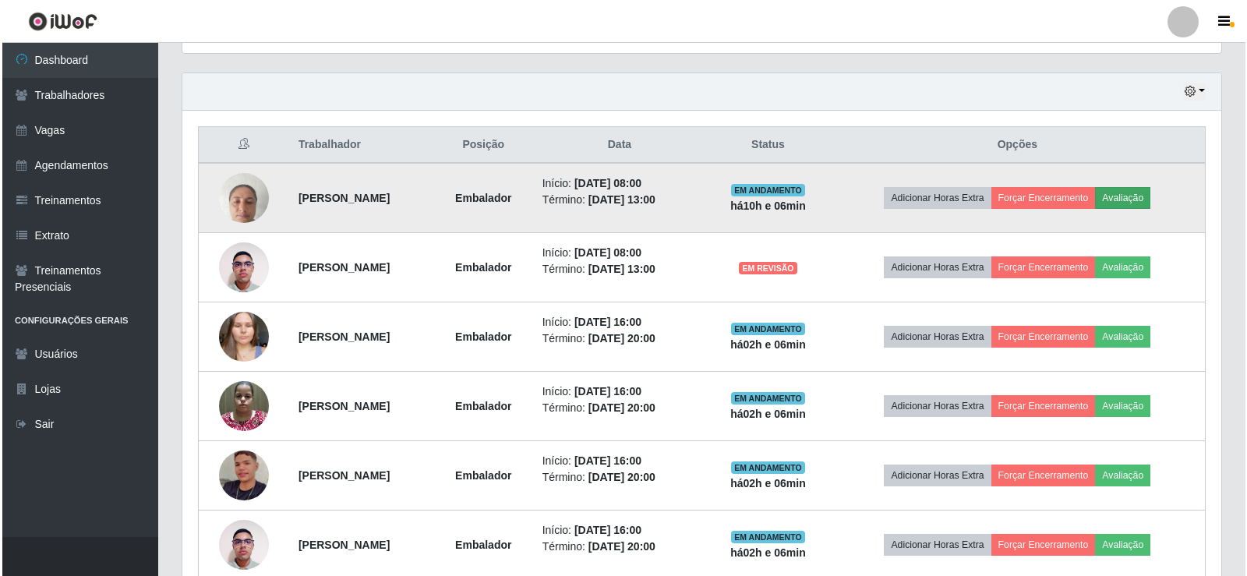
scroll to position [323, 1031]
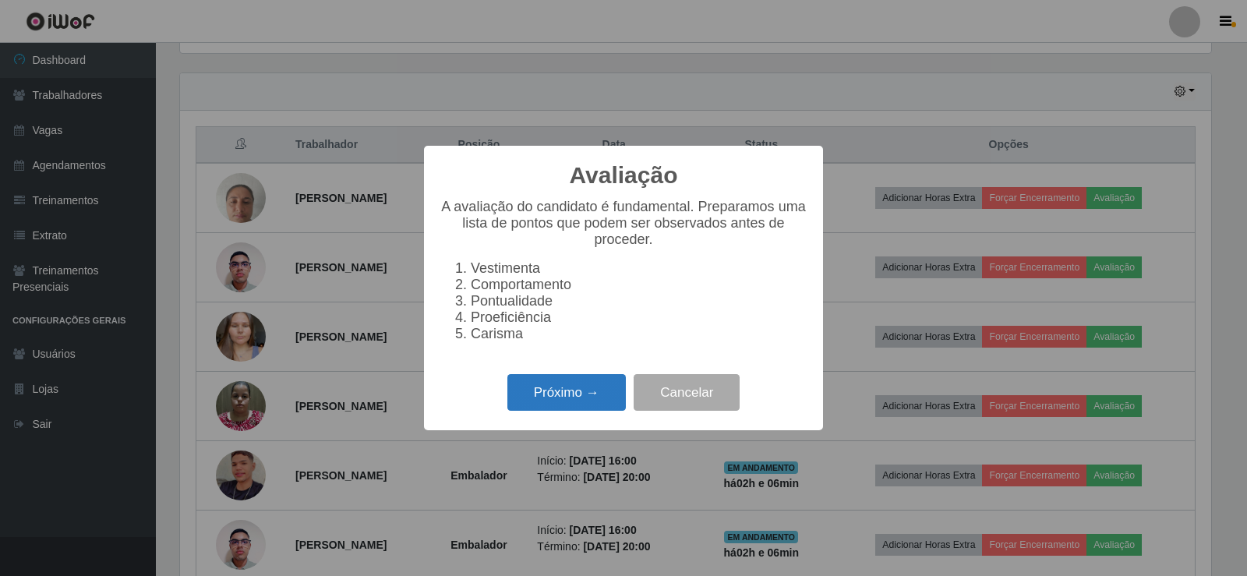
click at [567, 387] on button "Próximo →" at bounding box center [566, 392] width 118 height 37
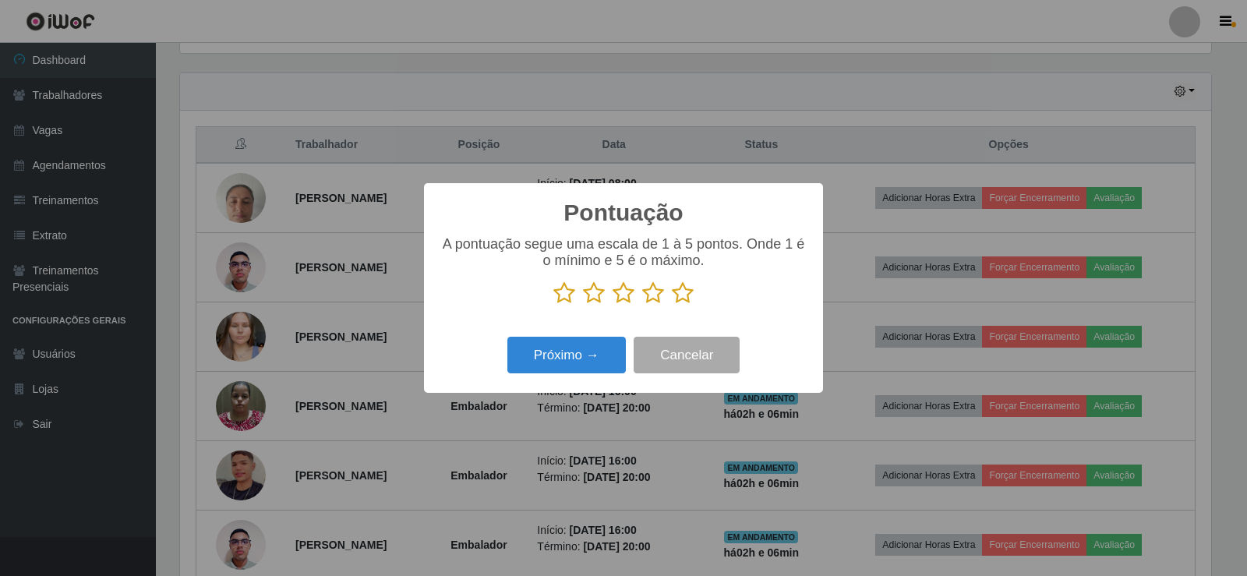
scroll to position [779110, 778402]
click at [689, 289] on icon at bounding box center [683, 292] width 22 height 23
click at [672, 305] on input "radio" at bounding box center [672, 305] width 0 height 0
click at [570, 370] on button "Próximo →" at bounding box center [566, 355] width 118 height 37
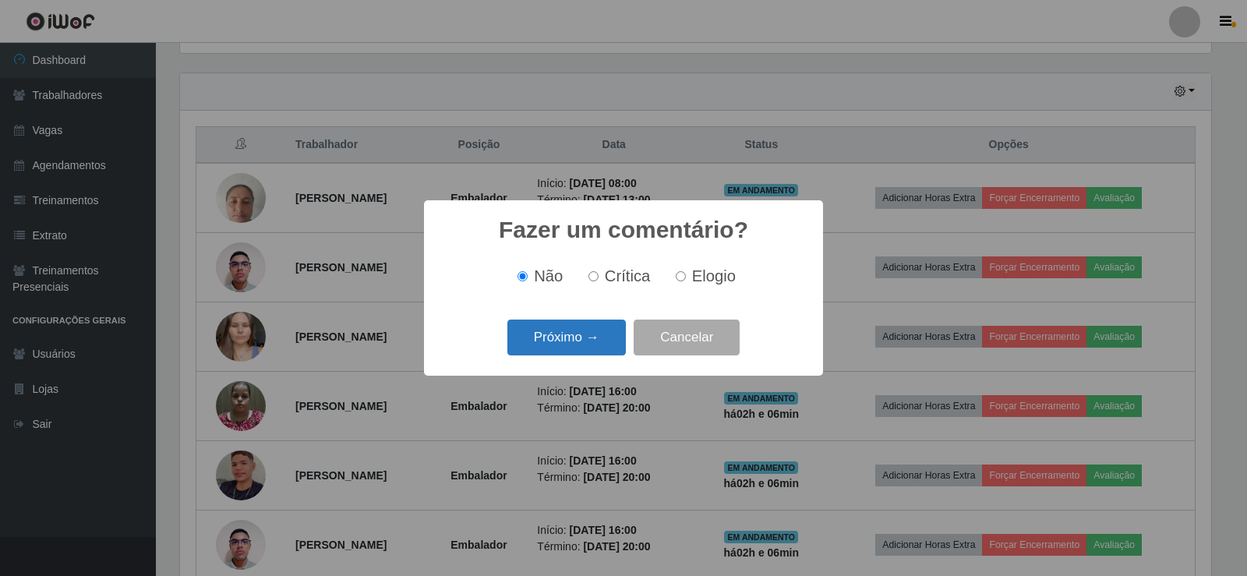
click at [572, 351] on button "Próximo →" at bounding box center [566, 338] width 118 height 37
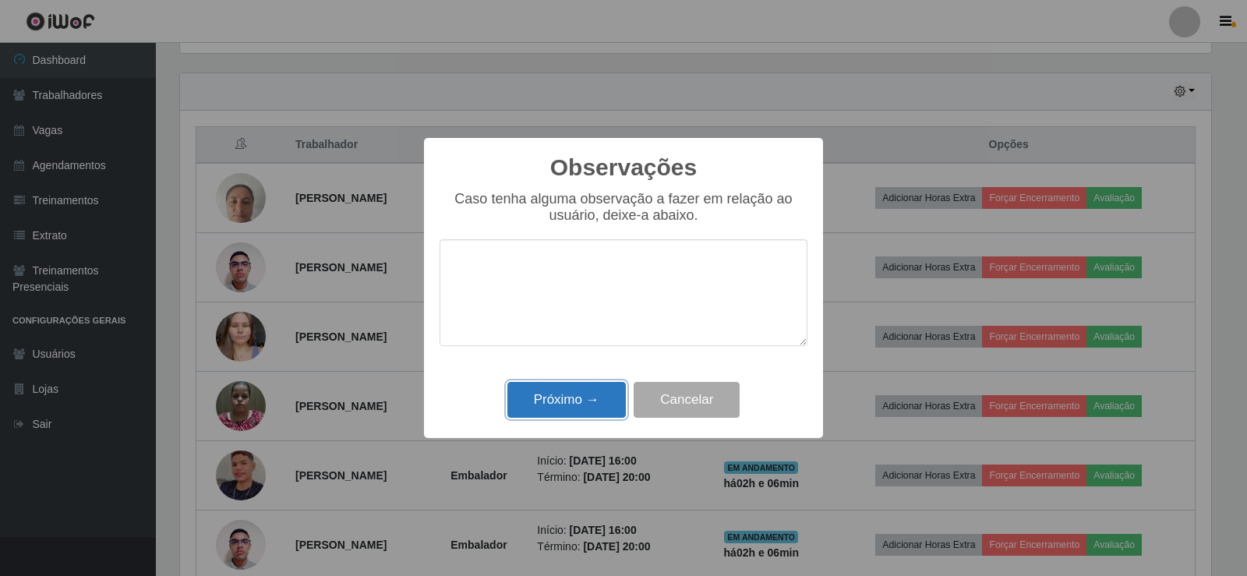
click at [566, 384] on button "Próximo →" at bounding box center [566, 400] width 118 height 37
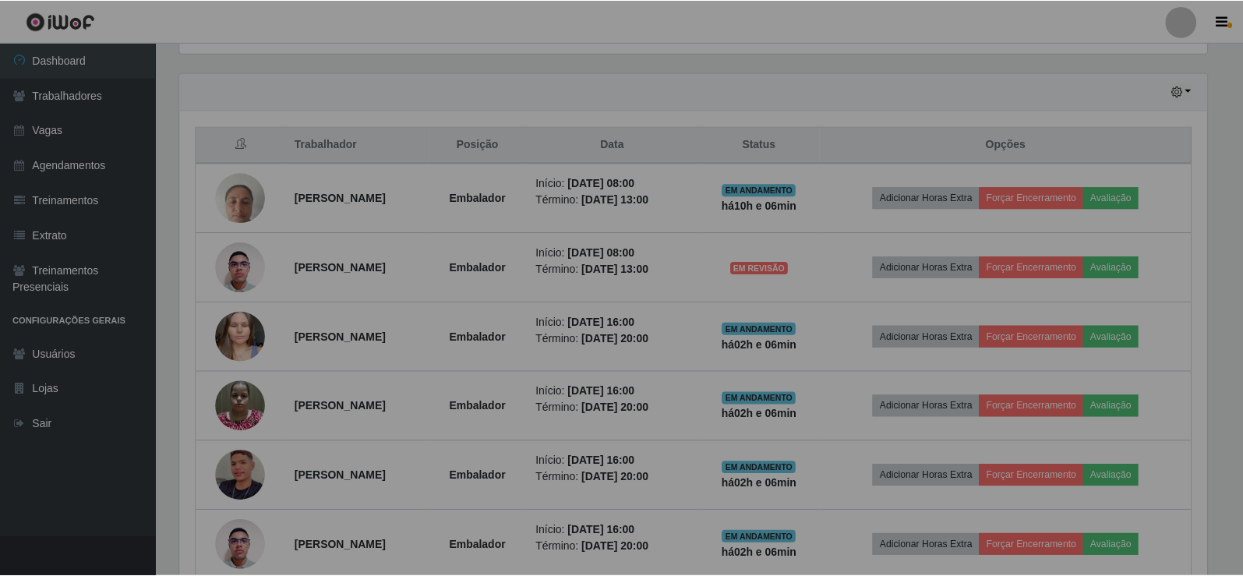
scroll to position [323, 1039]
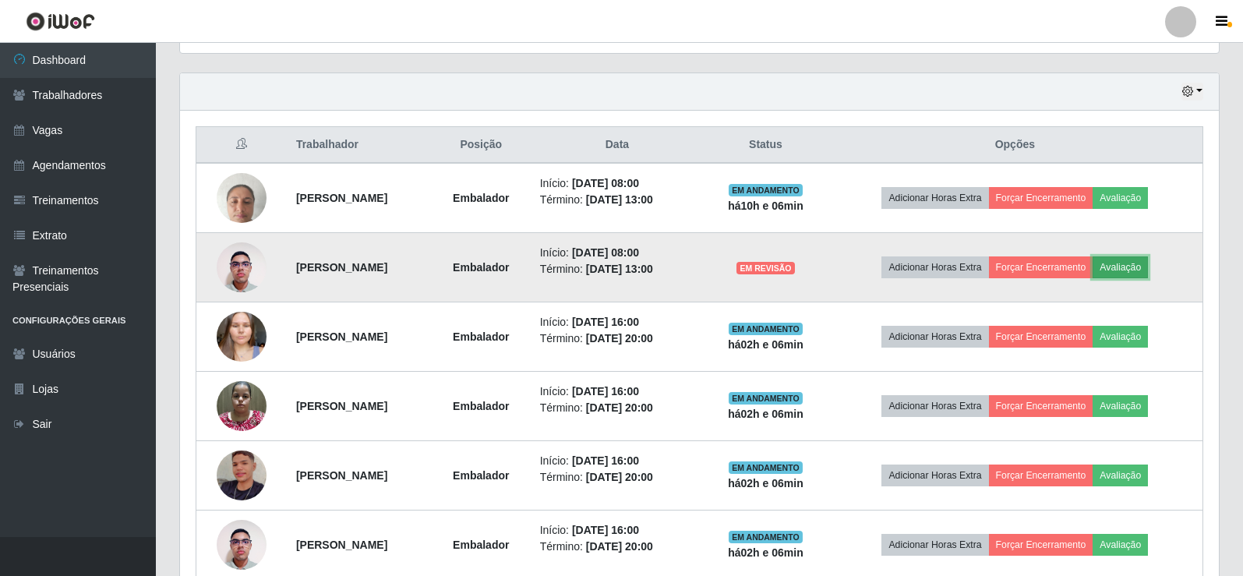
click at [1148, 258] on button "Avaliação" at bounding box center [1120, 267] width 55 height 22
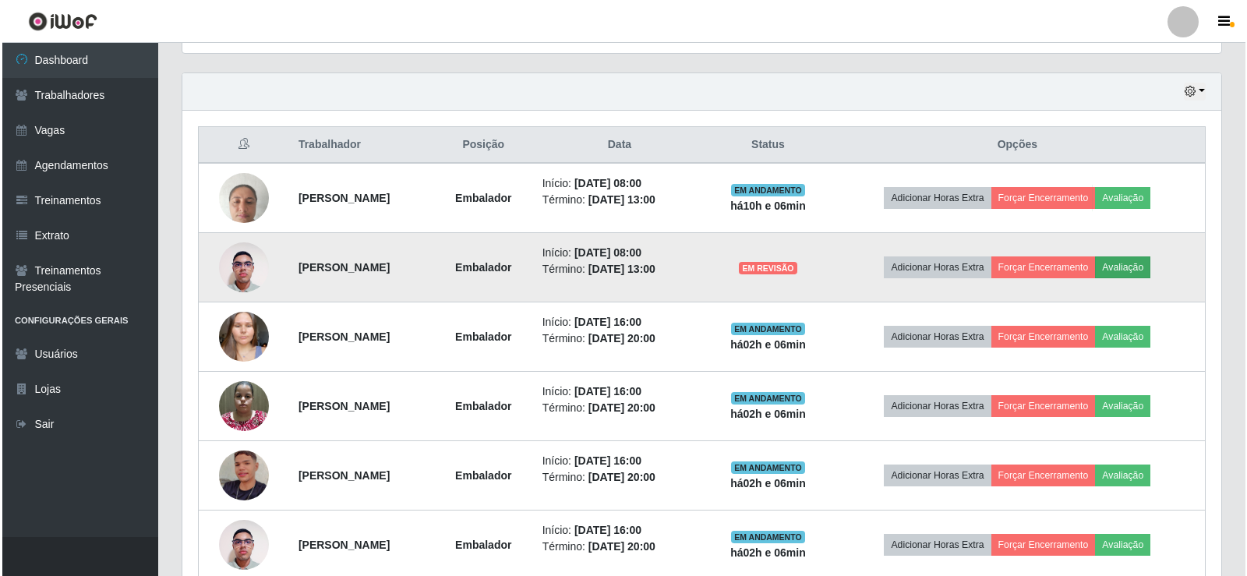
scroll to position [323, 1031]
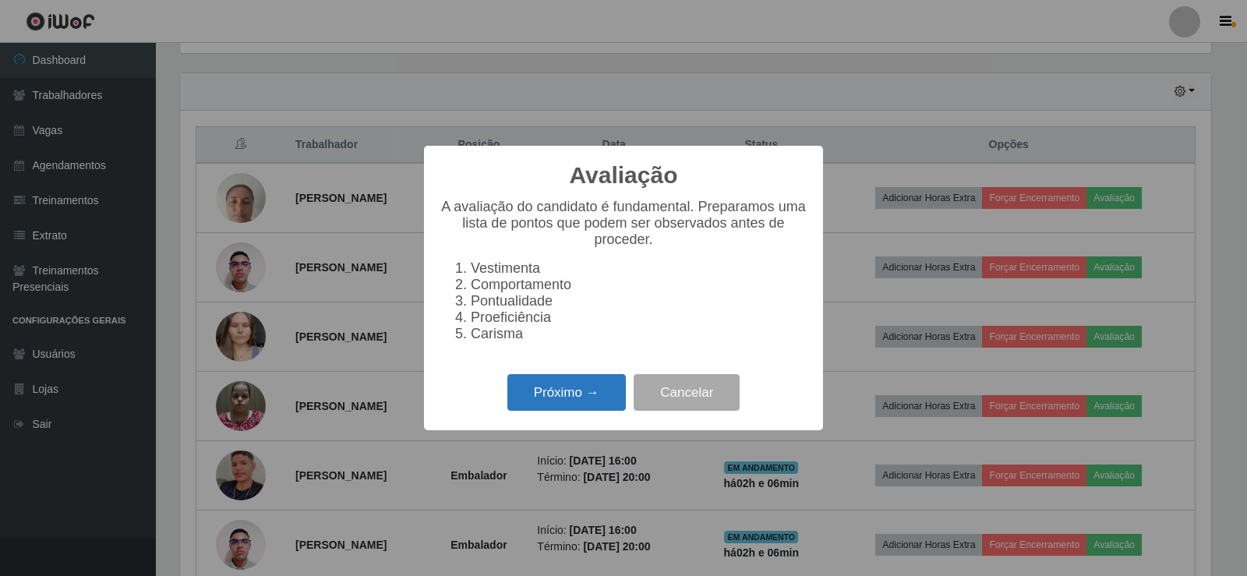
click at [580, 410] on button "Próximo →" at bounding box center [566, 392] width 118 height 37
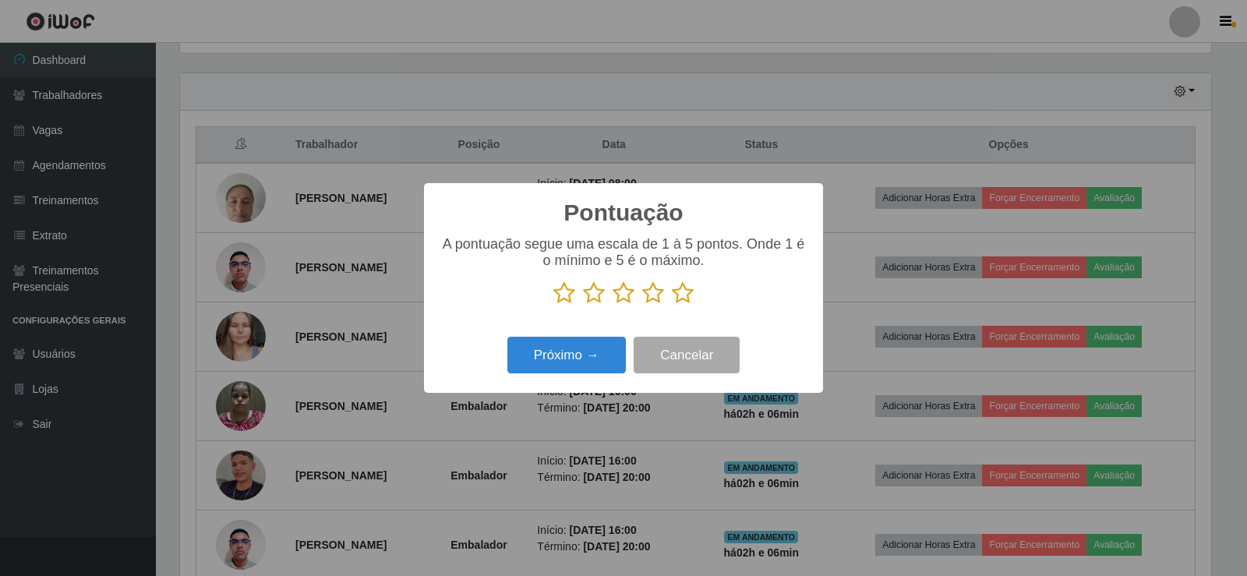
click at [680, 295] on icon at bounding box center [683, 292] width 22 height 23
click at [672, 305] on input "radio" at bounding box center [672, 305] width 0 height 0
click at [572, 367] on button "Próximo →" at bounding box center [566, 355] width 118 height 37
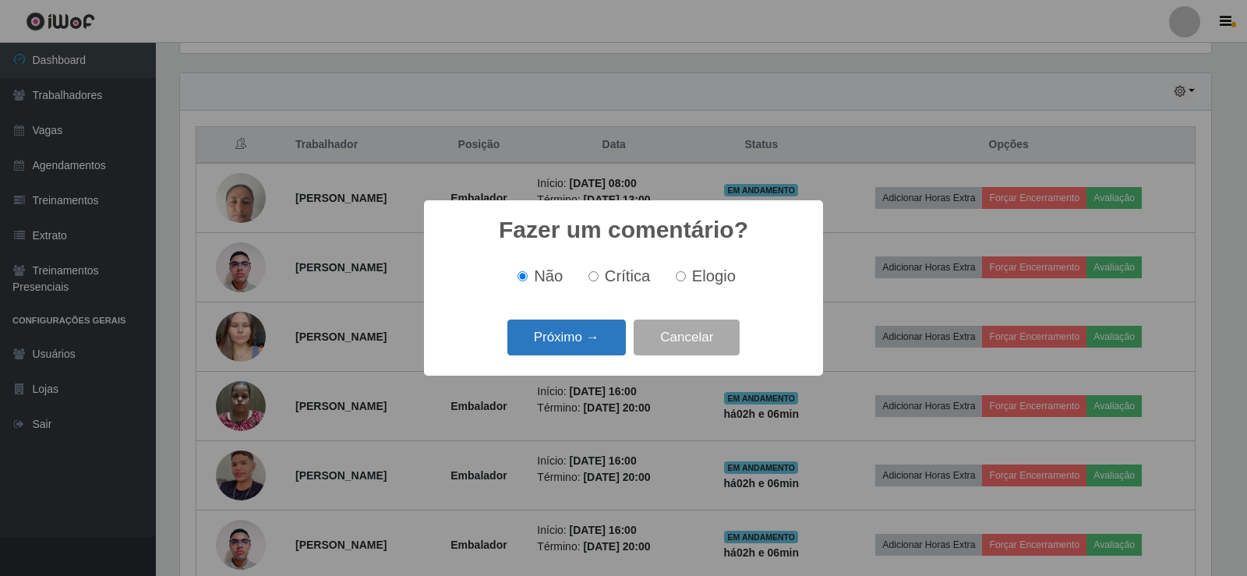
click at [580, 354] on button "Próximo →" at bounding box center [566, 338] width 118 height 37
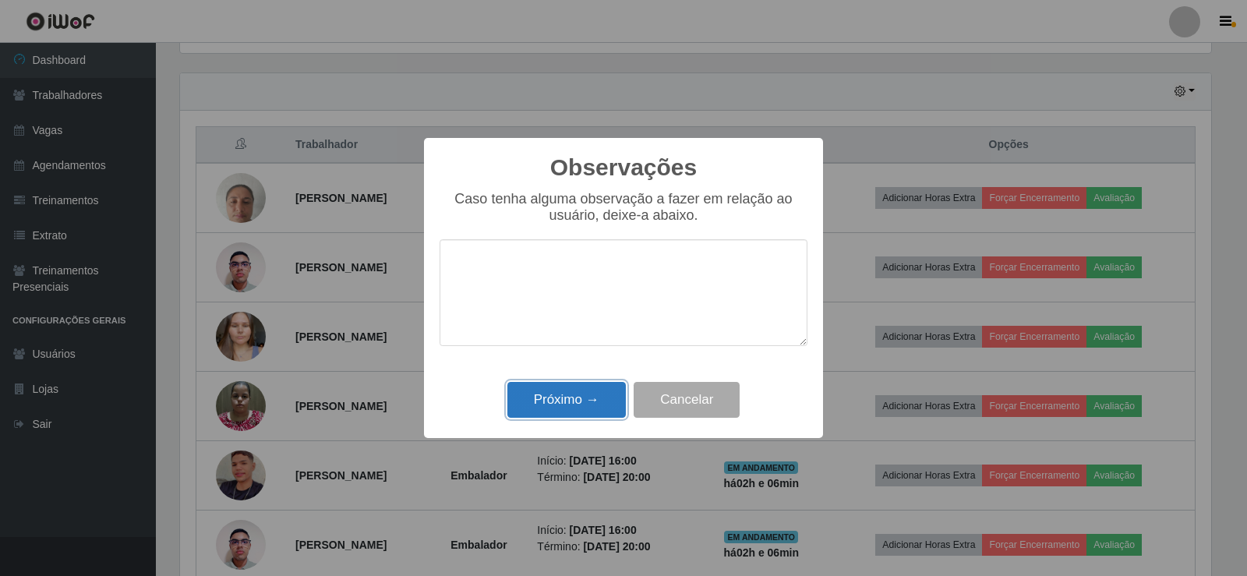
click at [578, 394] on button "Próximo →" at bounding box center [566, 400] width 118 height 37
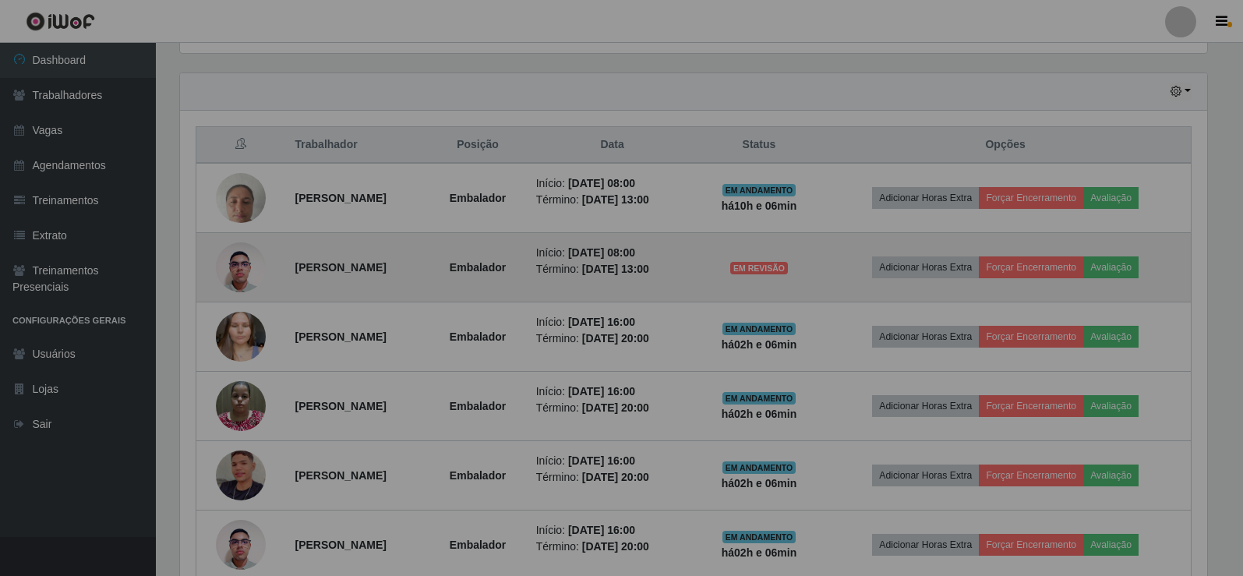
scroll to position [323, 1039]
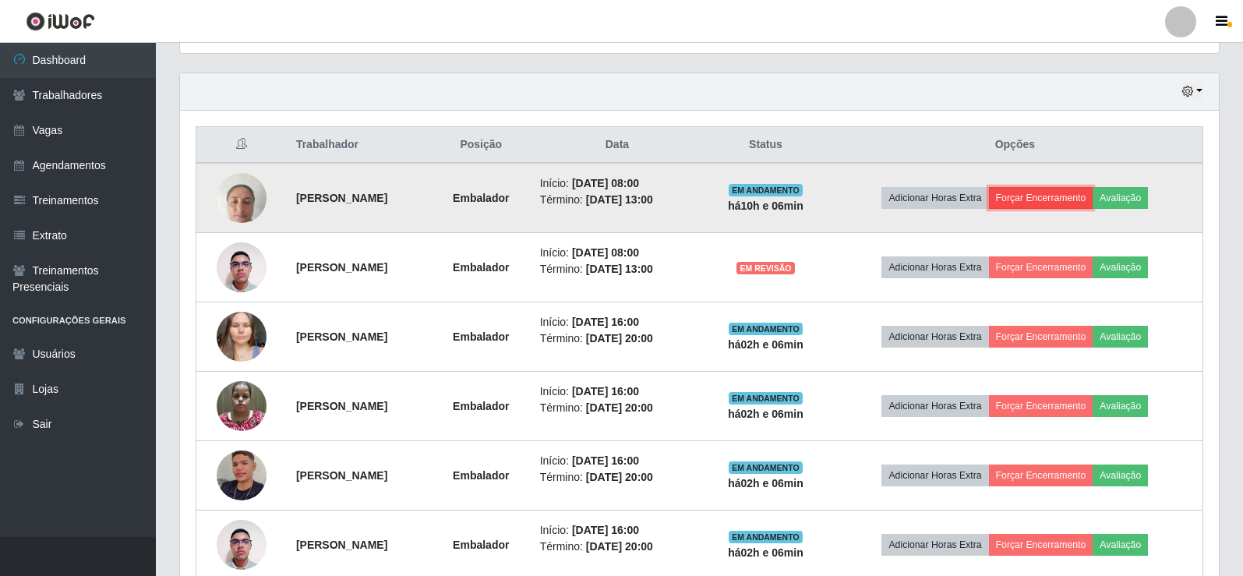
click at [1075, 197] on button "Forçar Encerramento" at bounding box center [1041, 198] width 104 height 22
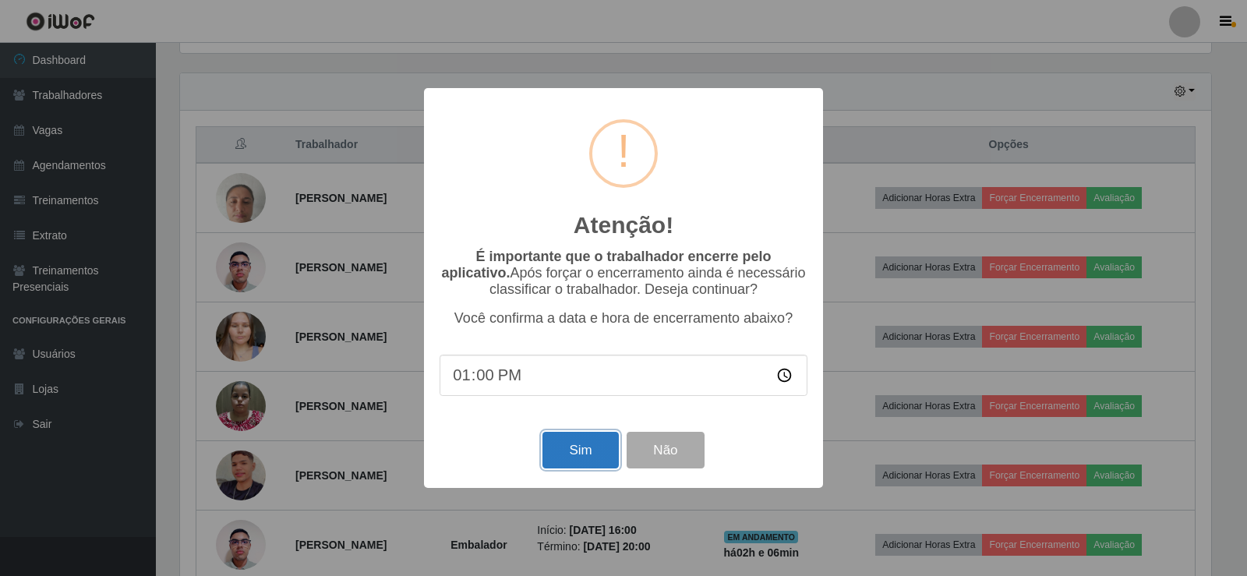
click at [580, 451] on button "Sim" at bounding box center [580, 450] width 76 height 37
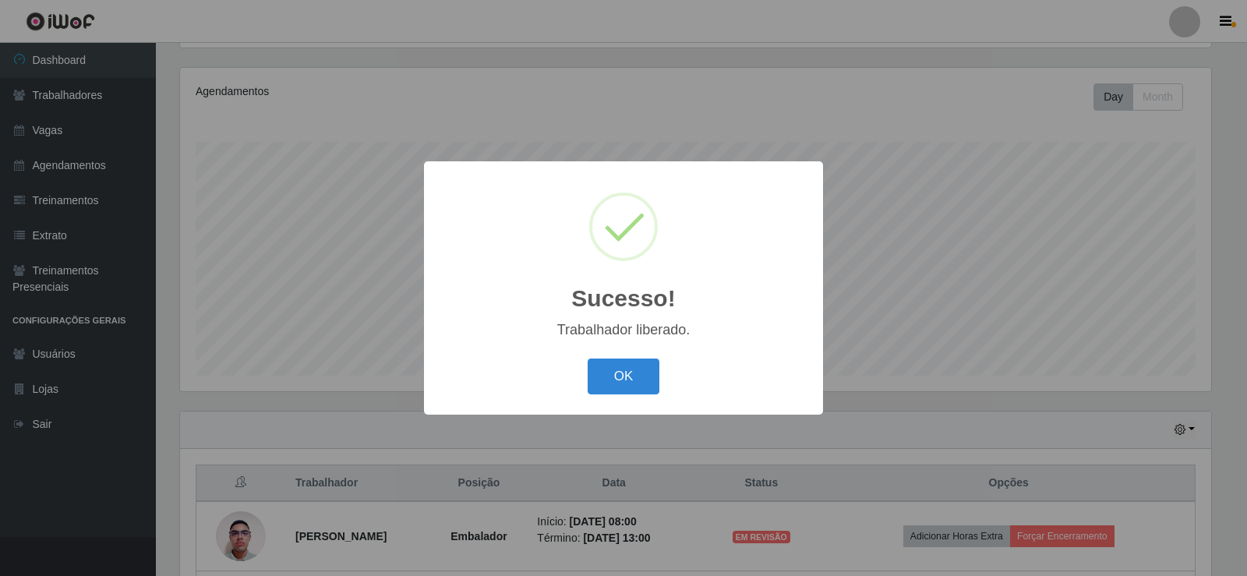
drag, startPoint x: 617, startPoint y: 363, endPoint x: 628, endPoint y: 376, distance: 17.7
click at [617, 368] on button "OK" at bounding box center [624, 377] width 72 height 37
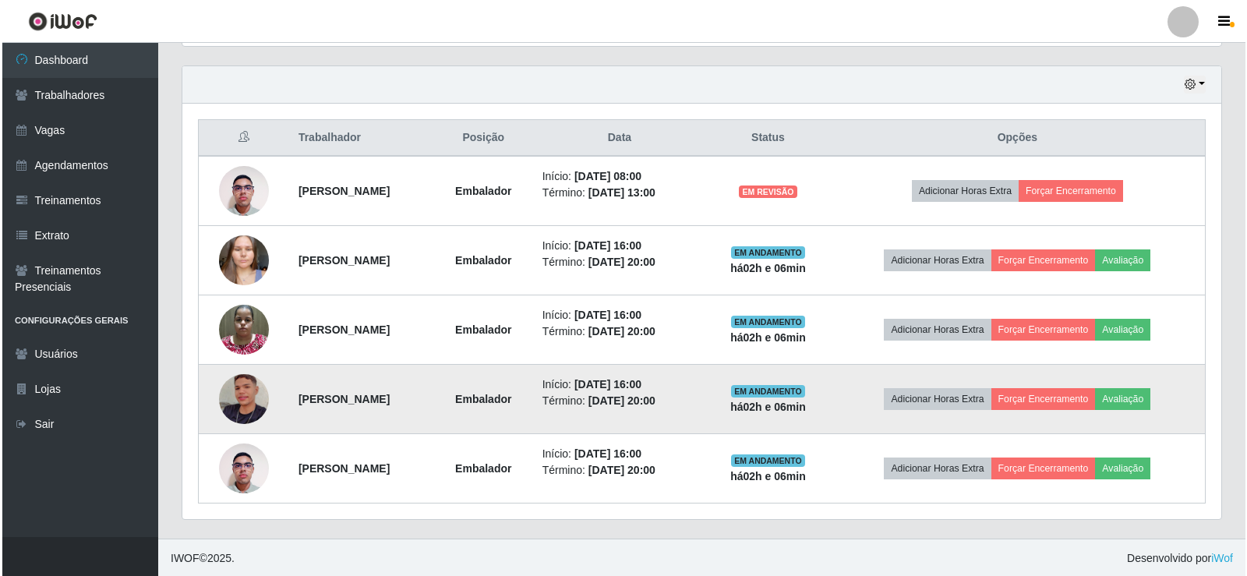
scroll to position [528, 0]
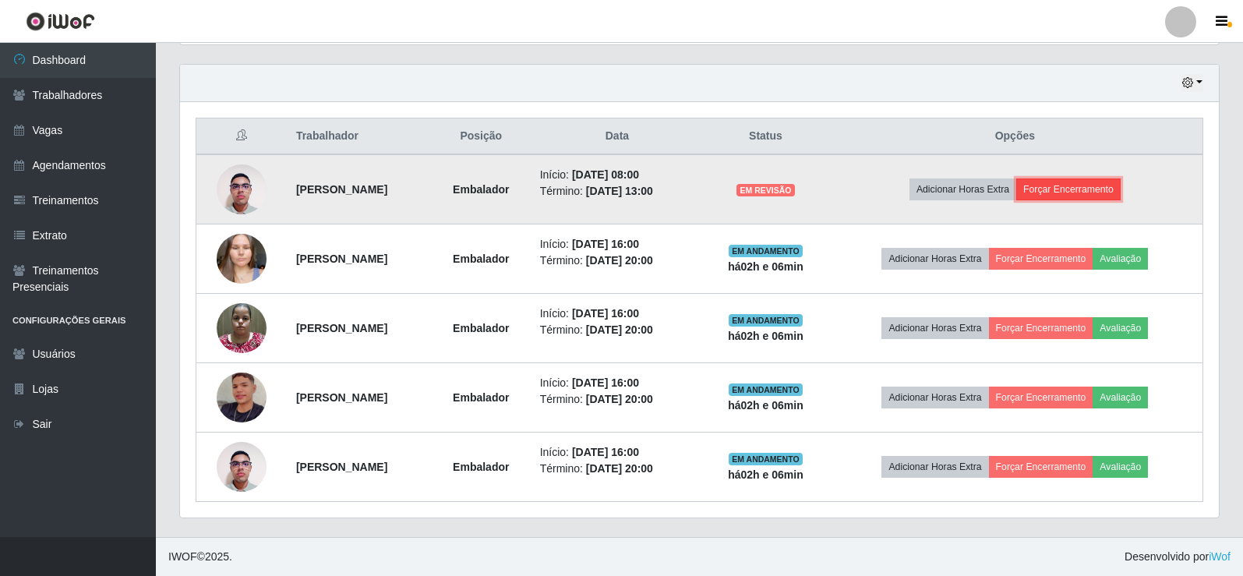
click at [1082, 188] on button "Forçar Encerramento" at bounding box center [1068, 189] width 104 height 22
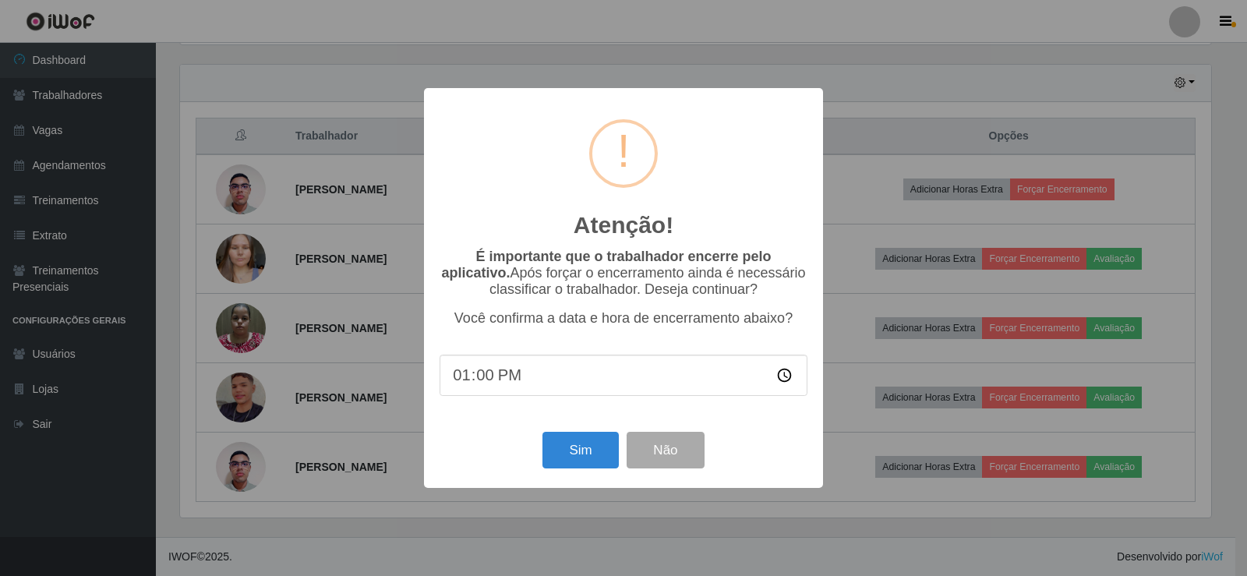
scroll to position [779110, 778402]
click at [576, 451] on button "Sim" at bounding box center [580, 450] width 76 height 37
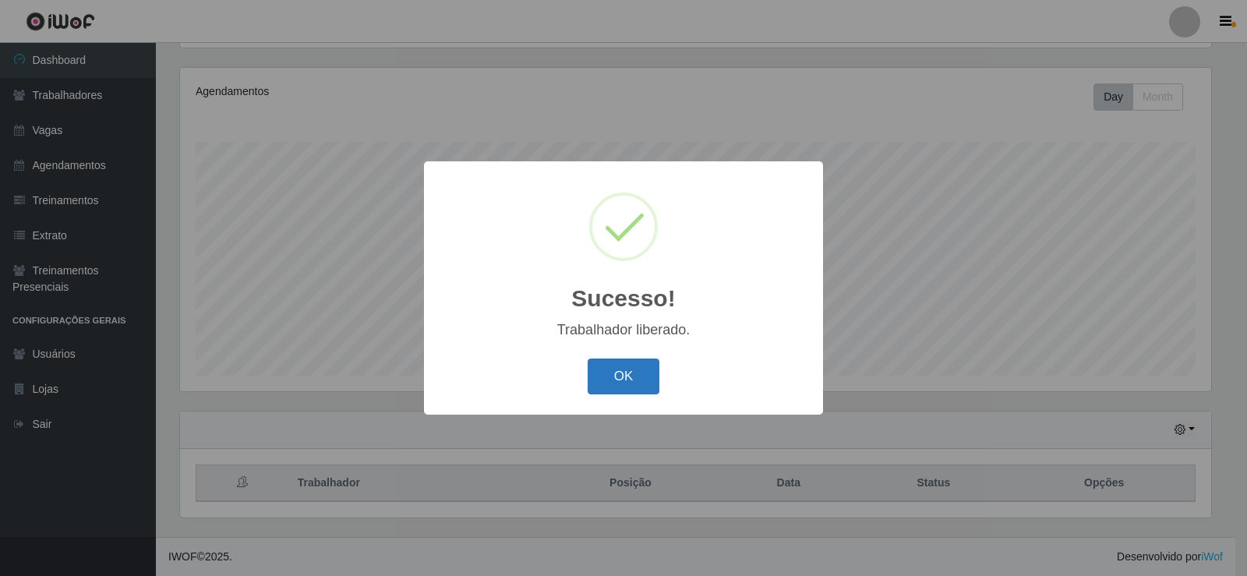
click at [629, 385] on button "OK" at bounding box center [624, 377] width 72 height 37
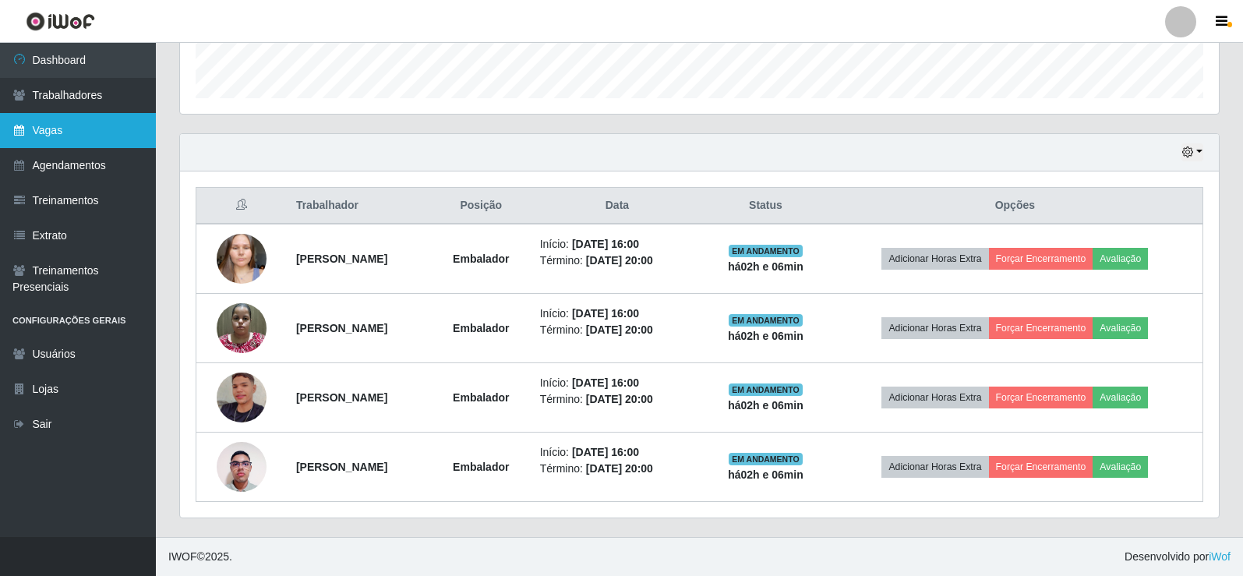
click at [45, 140] on link "Vagas" at bounding box center [78, 130] width 156 height 35
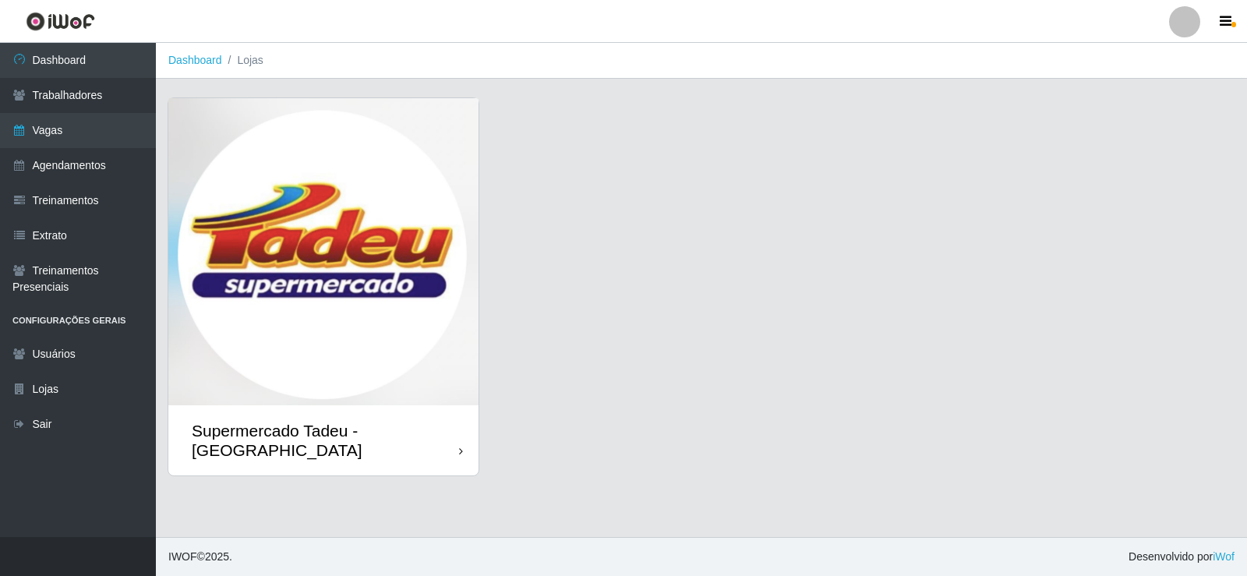
click at [360, 287] on img at bounding box center [323, 251] width 310 height 307
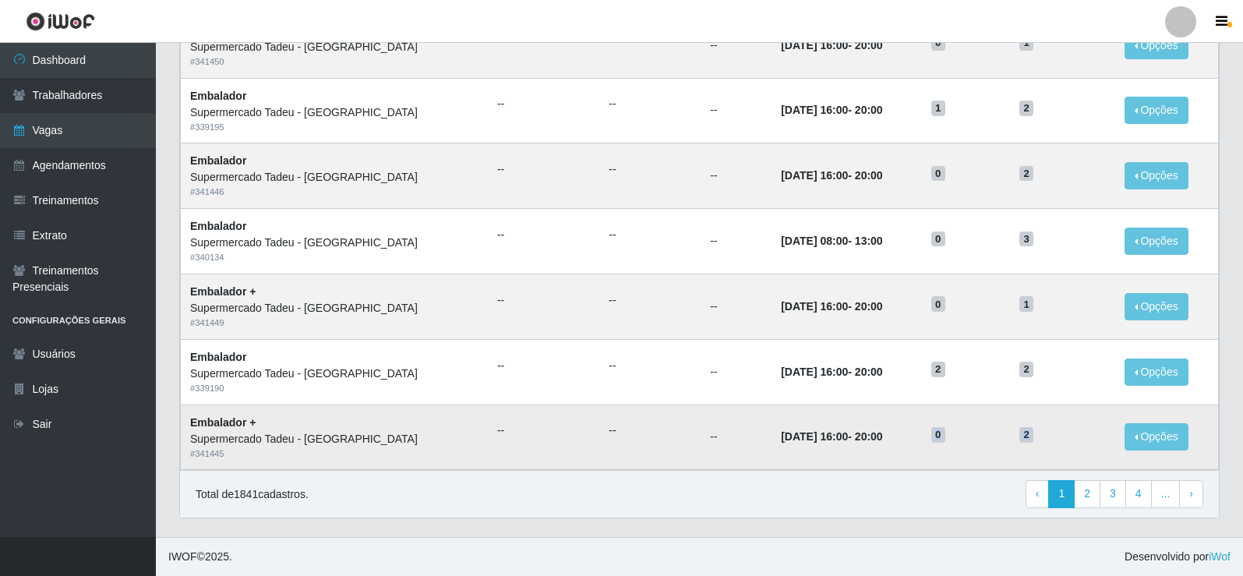
drag, startPoint x: 928, startPoint y: 438, endPoint x: 1027, endPoint y: 432, distance: 99.2
click at [1027, 432] on tr "Embalador + Supermercado Tadeu - Lagoa Seca # 341445 -- -- -- 02/09/2025, 16:00…" at bounding box center [700, 437] width 1038 height 65
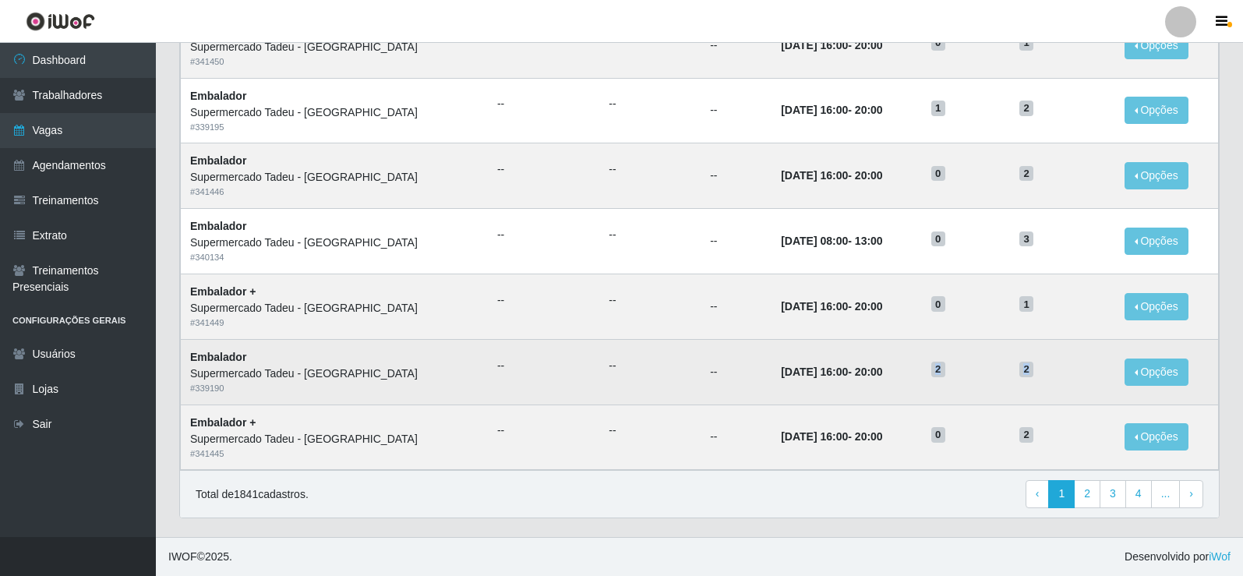
drag, startPoint x: 924, startPoint y: 366, endPoint x: 1047, endPoint y: 366, distance: 123.2
click at [1047, 366] on tr "Embalador Supermercado Tadeu - Lagoa Seca # 339190 -- -- -- 02/09/2025, 16:00 -…" at bounding box center [700, 371] width 1038 height 65
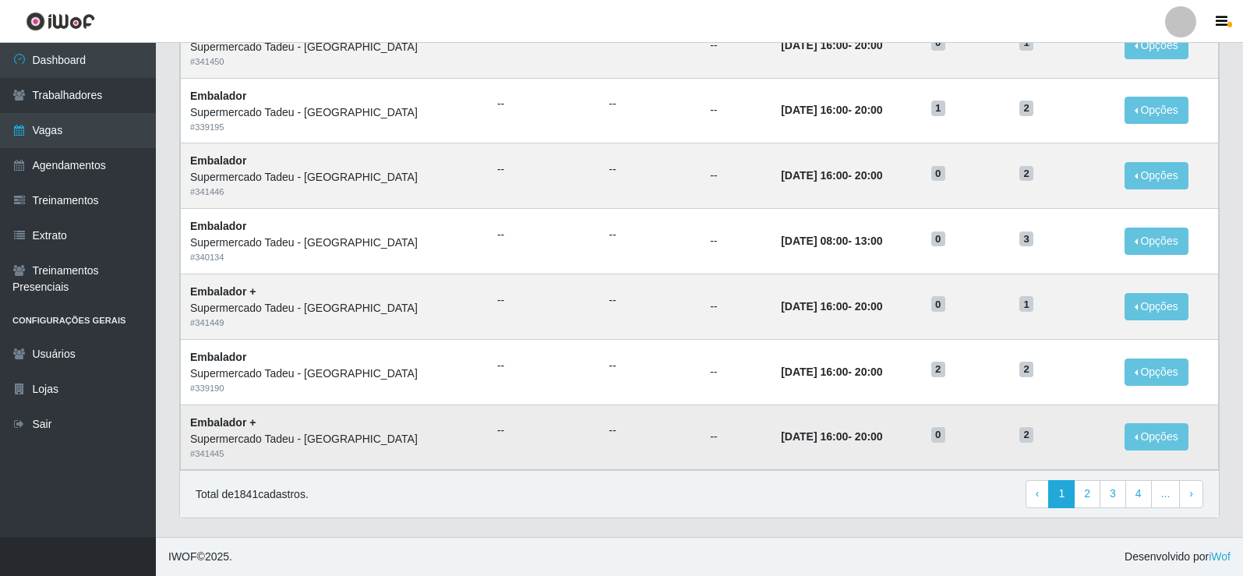
click at [1002, 465] on td "0" at bounding box center [966, 437] width 88 height 65
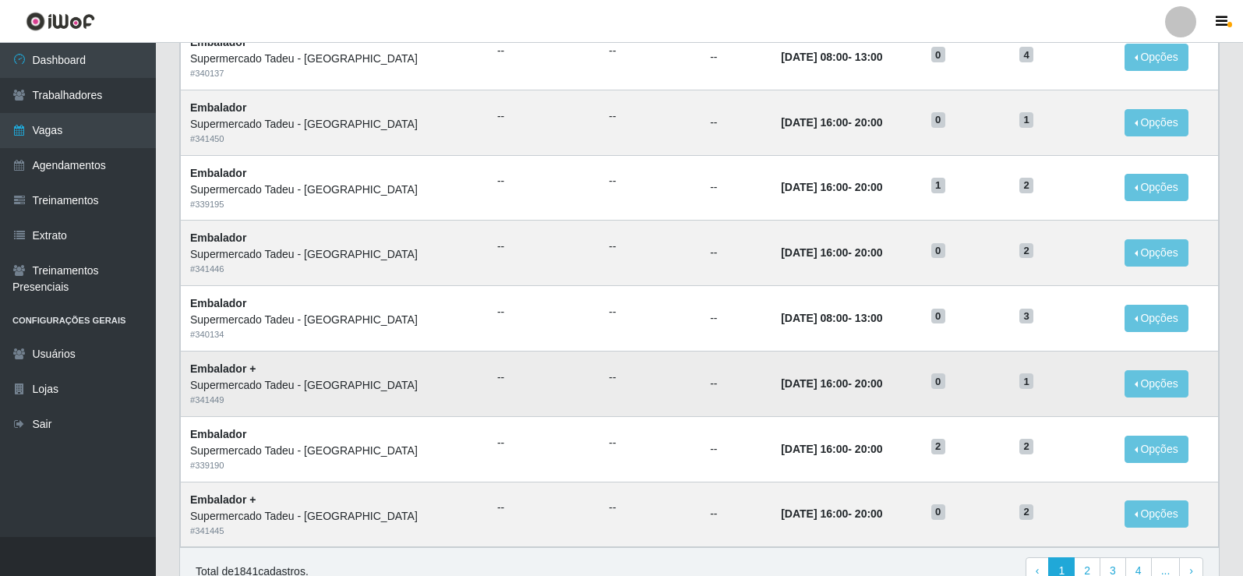
scroll to position [745, 0]
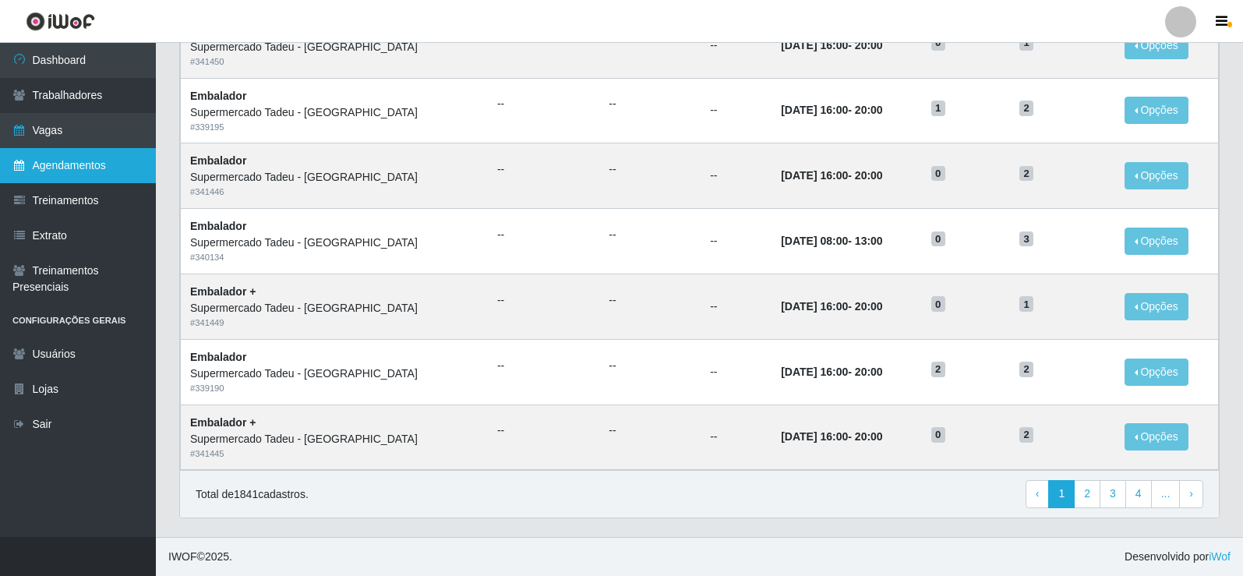
click at [93, 177] on link "Agendamentos" at bounding box center [78, 165] width 156 height 35
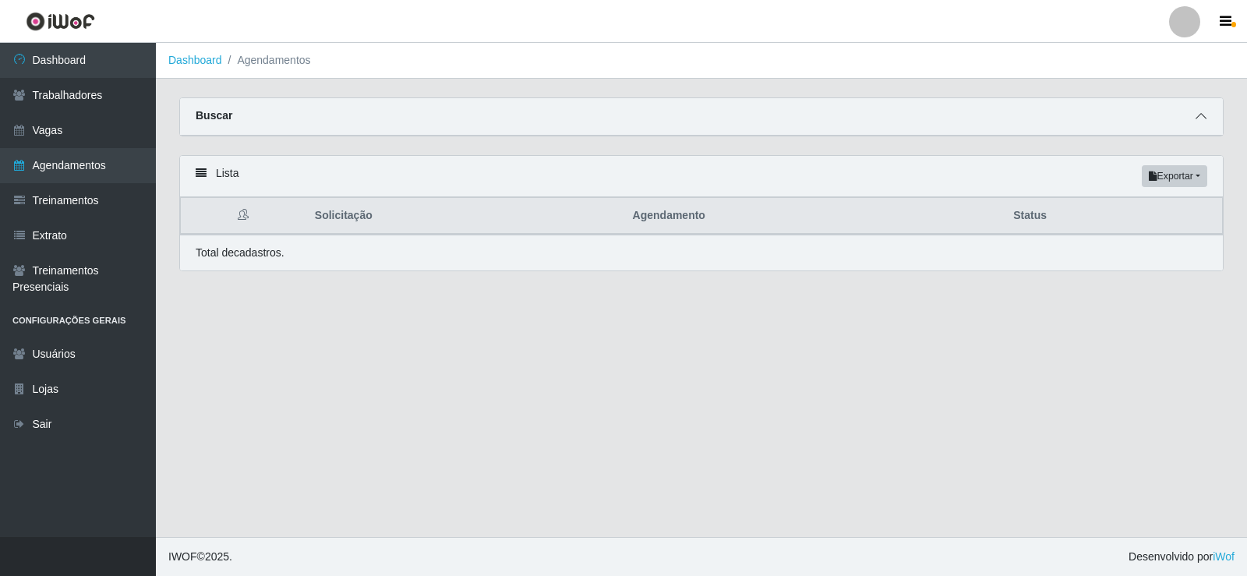
click at [1209, 122] on span at bounding box center [1201, 117] width 19 height 18
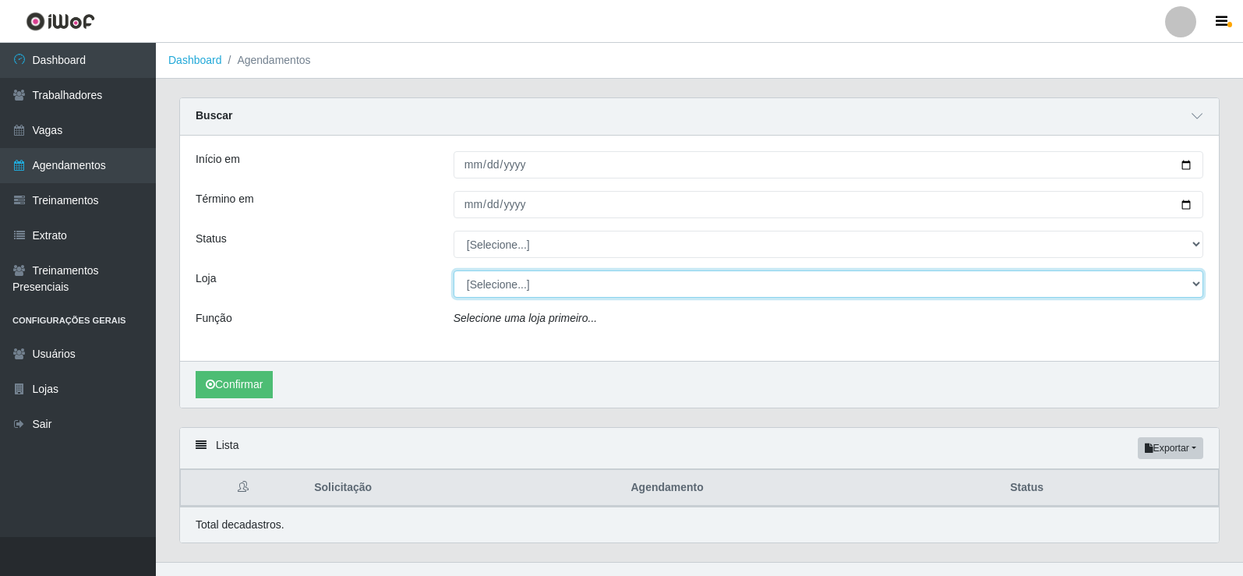
drag, startPoint x: 514, startPoint y: 295, endPoint x: 509, endPoint y: 284, distance: 12.9
click at [511, 292] on select "[Selecione...] Supermercado Tadeu - Lagoa Seca" at bounding box center [829, 283] width 750 height 27
drag, startPoint x: 508, startPoint y: 284, endPoint x: 510, endPoint y: 309, distance: 25.0
click at [510, 294] on select "[Selecione...] Supermercado Tadeu - Lagoa Seca" at bounding box center [829, 283] width 750 height 27
drag, startPoint x: 512, startPoint y: 275, endPoint x: 503, endPoint y: 295, distance: 21.6
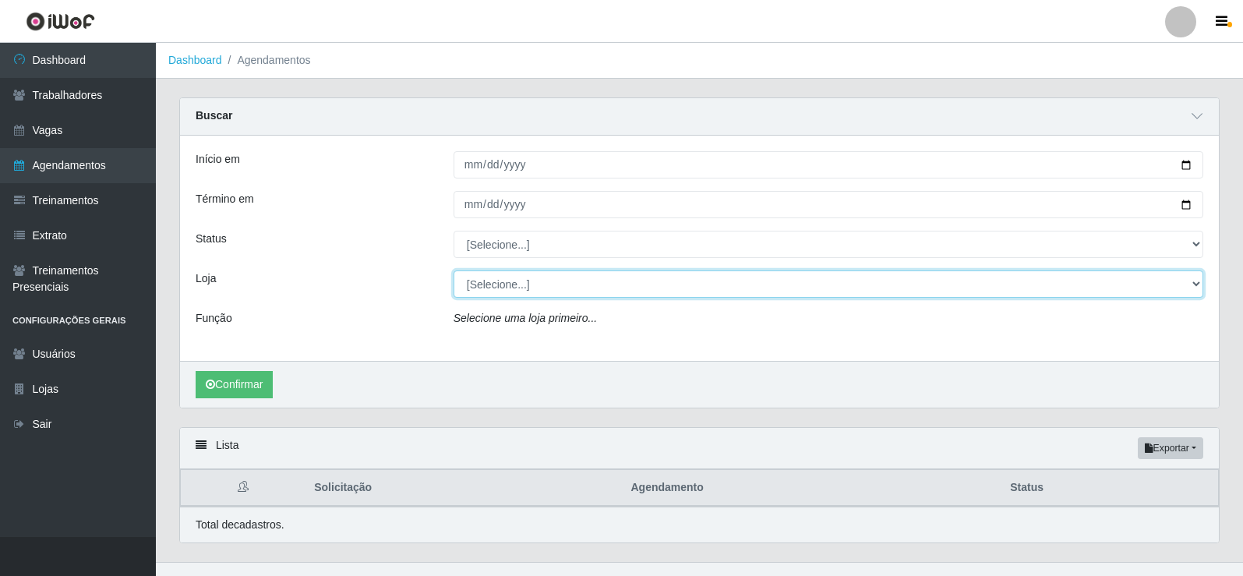
click at [506, 286] on select "[Selecione...] Supermercado Tadeu - Lagoa Seca" at bounding box center [829, 283] width 750 height 27
select select "195"
click at [454, 271] on select "[Selecione...] Supermercado Tadeu - Lagoa Seca" at bounding box center [829, 283] width 750 height 27
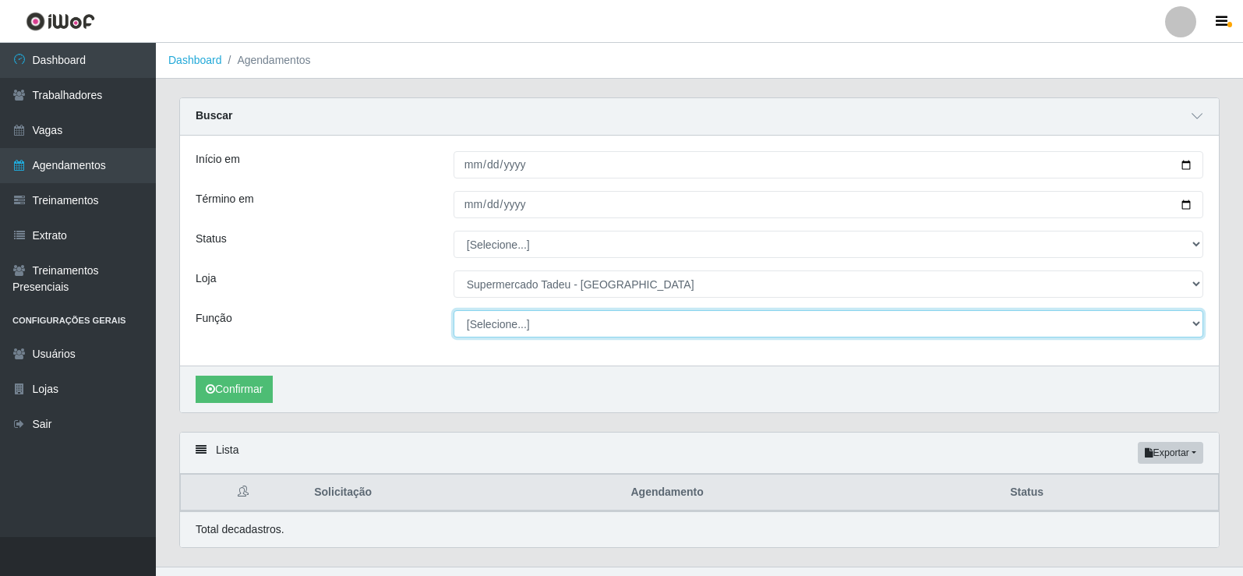
click at [491, 329] on select "[Selecione...] ASG ASG + ASG ++ Auxiliar de Estacionamento Auxiliar de Estacion…" at bounding box center [829, 323] width 750 height 27
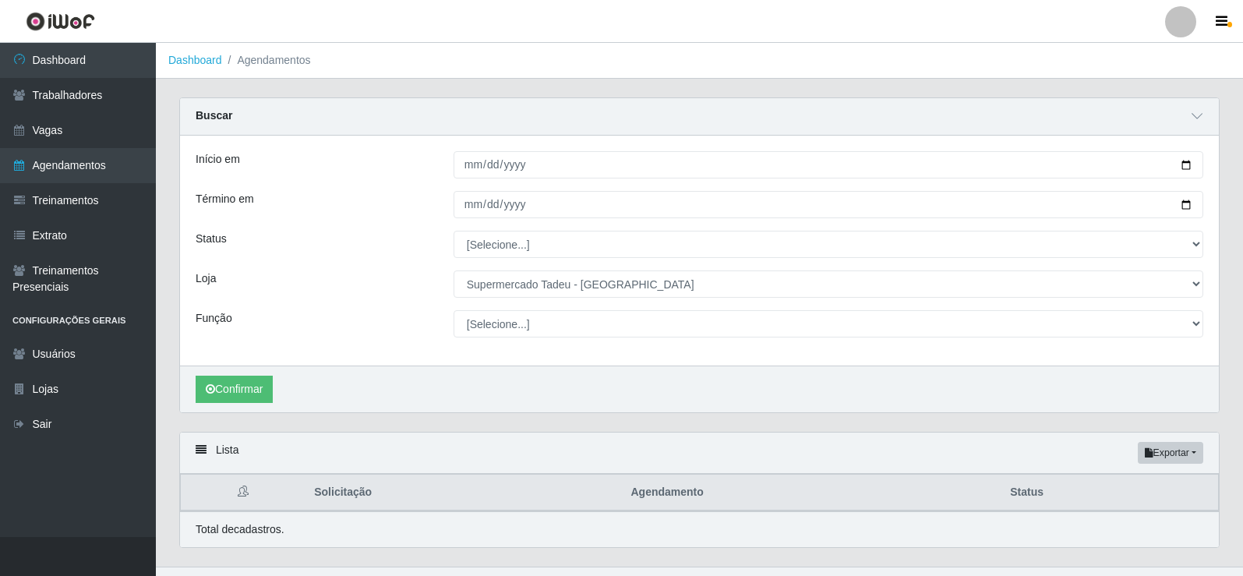
click at [205, 287] on label "Loja" at bounding box center [206, 278] width 20 height 16
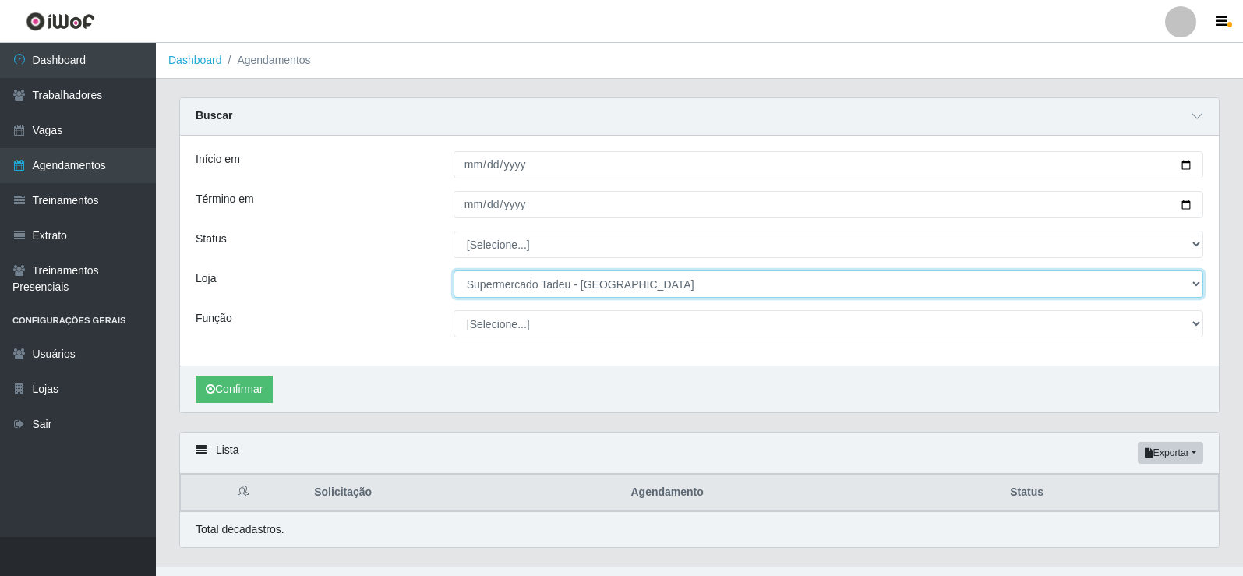
click at [454, 287] on select "[Selecione...] Supermercado Tadeu - Lagoa Seca" at bounding box center [829, 283] width 750 height 27
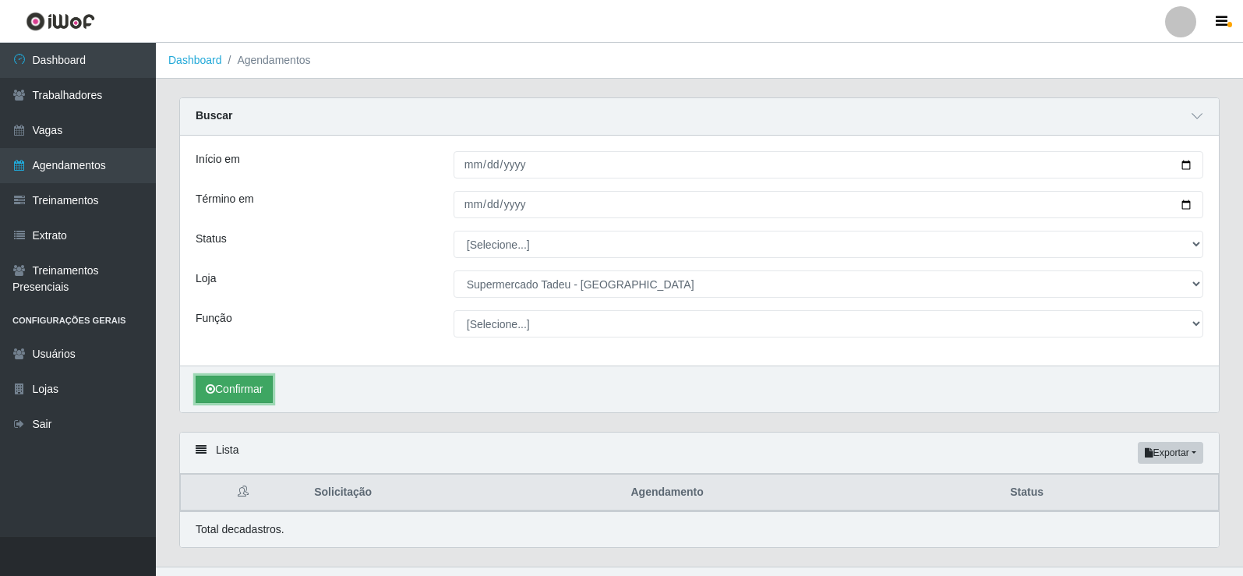
click at [232, 387] on button "Confirmar" at bounding box center [234, 389] width 77 height 27
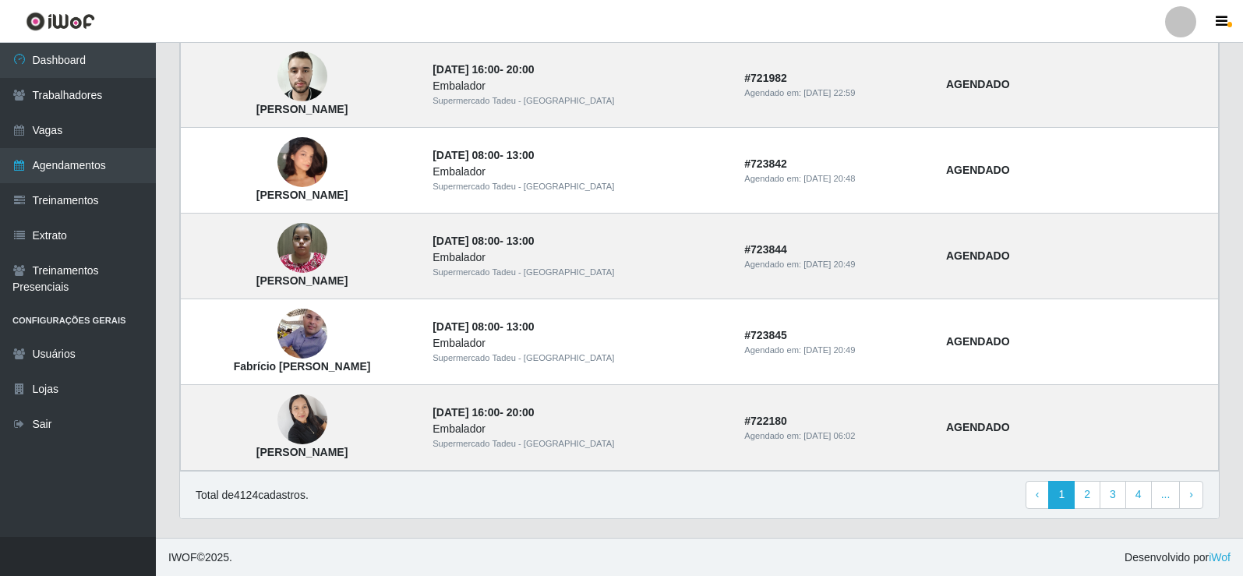
scroll to position [1328, 0]
click at [1089, 495] on link "2" at bounding box center [1087, 494] width 27 height 28
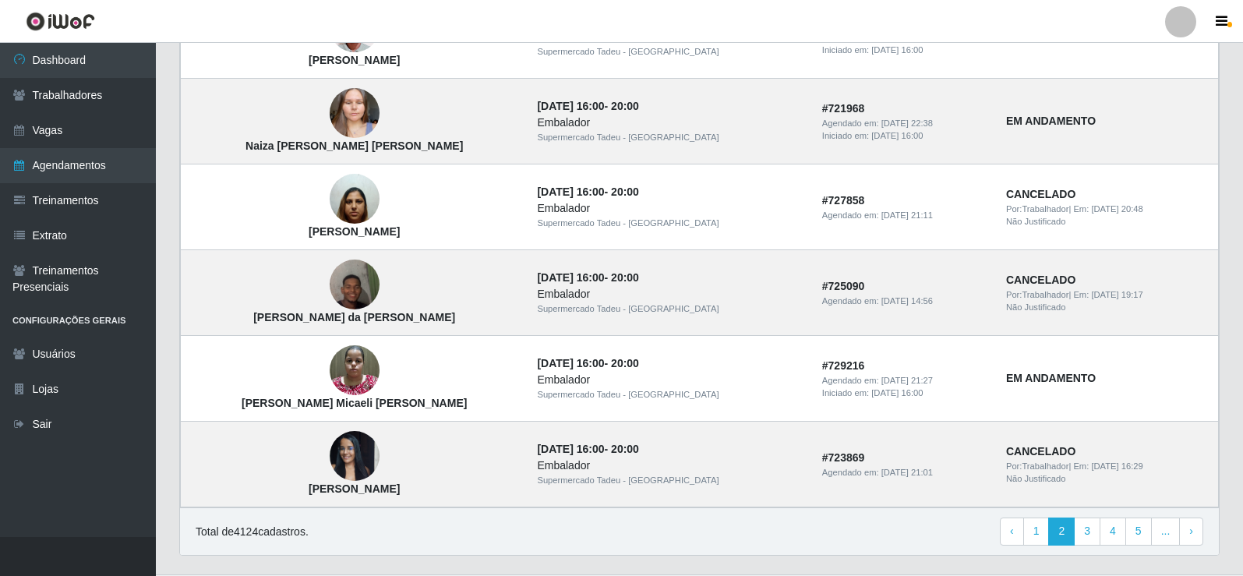
scroll to position [1051, 0]
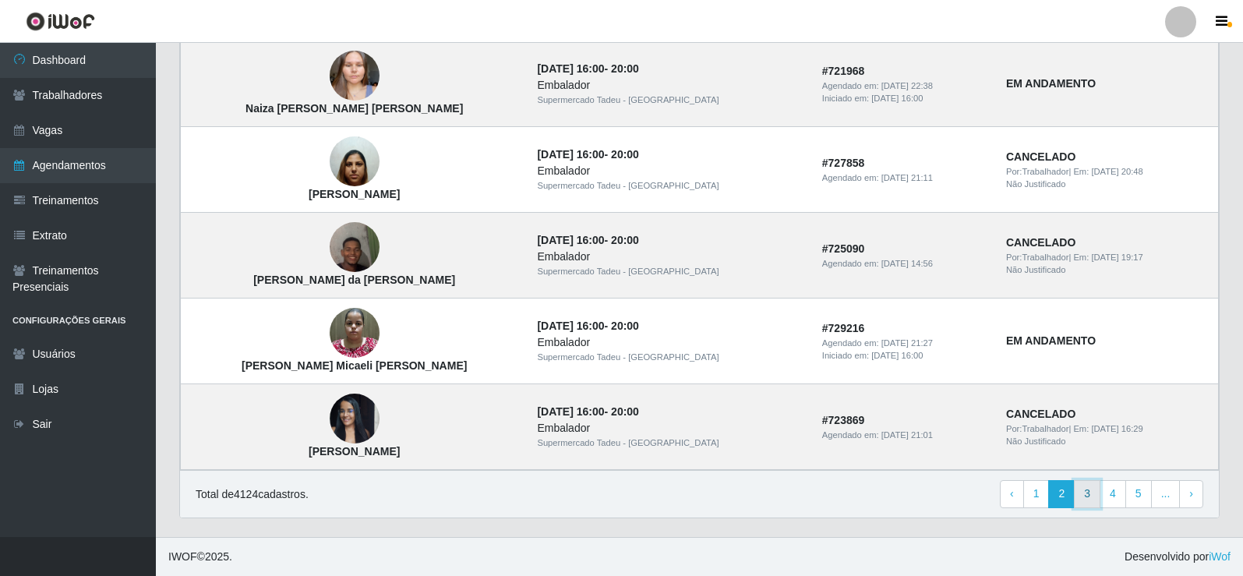
click at [1084, 492] on link "3" at bounding box center [1087, 494] width 27 height 28
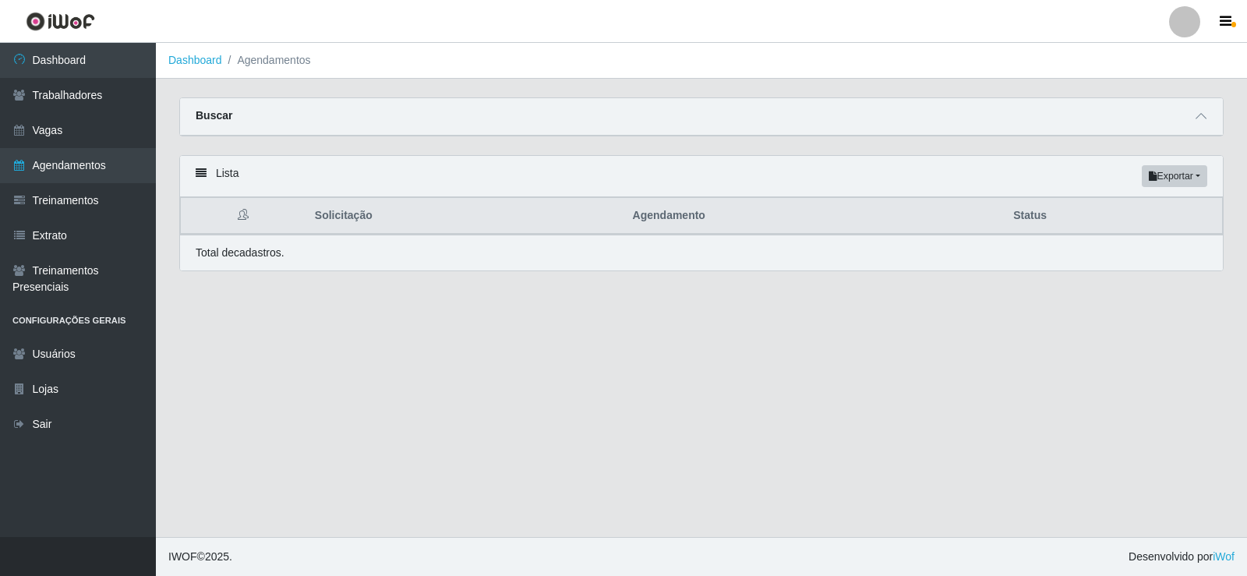
click at [493, 134] on div "Buscar" at bounding box center [701, 116] width 1043 height 37
click at [1203, 124] on span at bounding box center [1201, 117] width 19 height 18
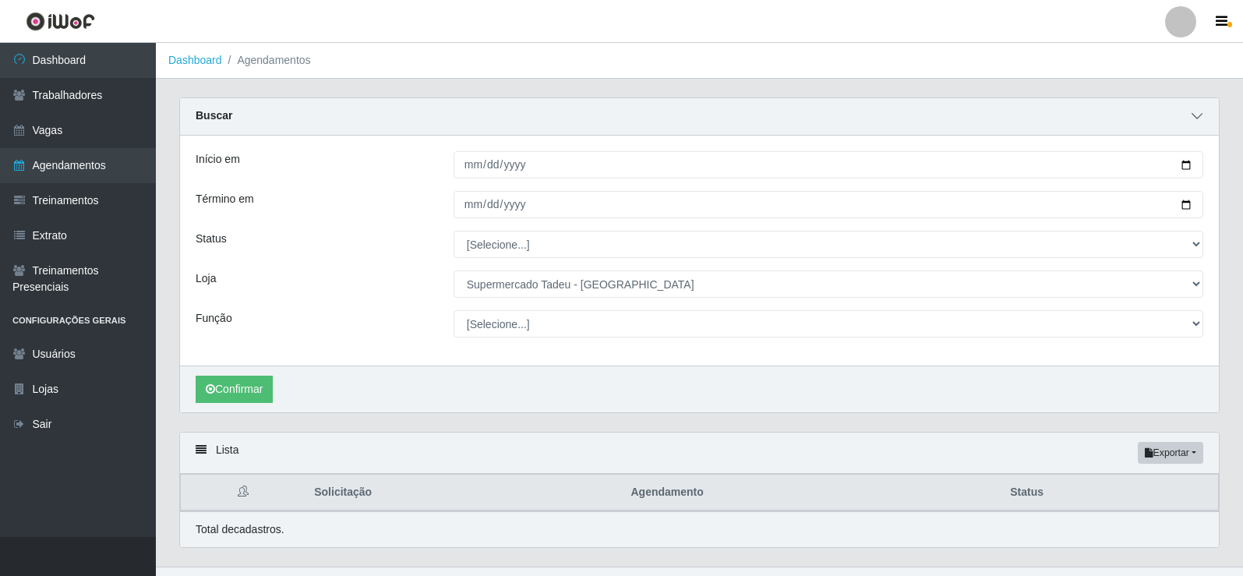
click at [1189, 118] on span at bounding box center [1197, 117] width 19 height 18
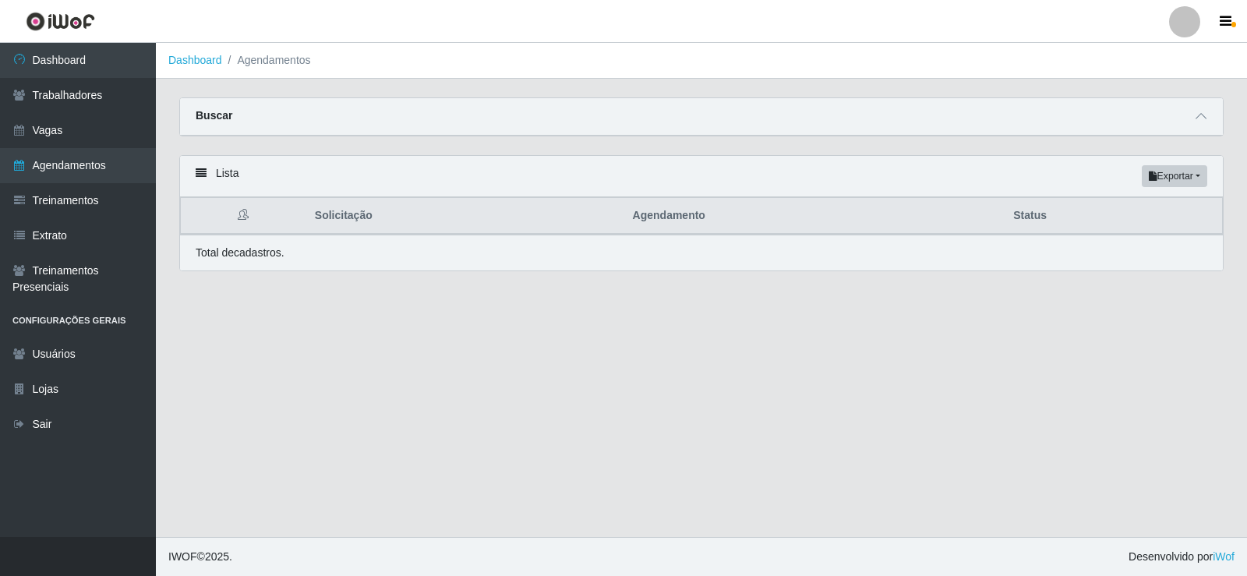
click at [1200, 104] on div "Buscar" at bounding box center [701, 116] width 1043 height 37
click at [1203, 110] on span at bounding box center [1201, 117] width 19 height 18
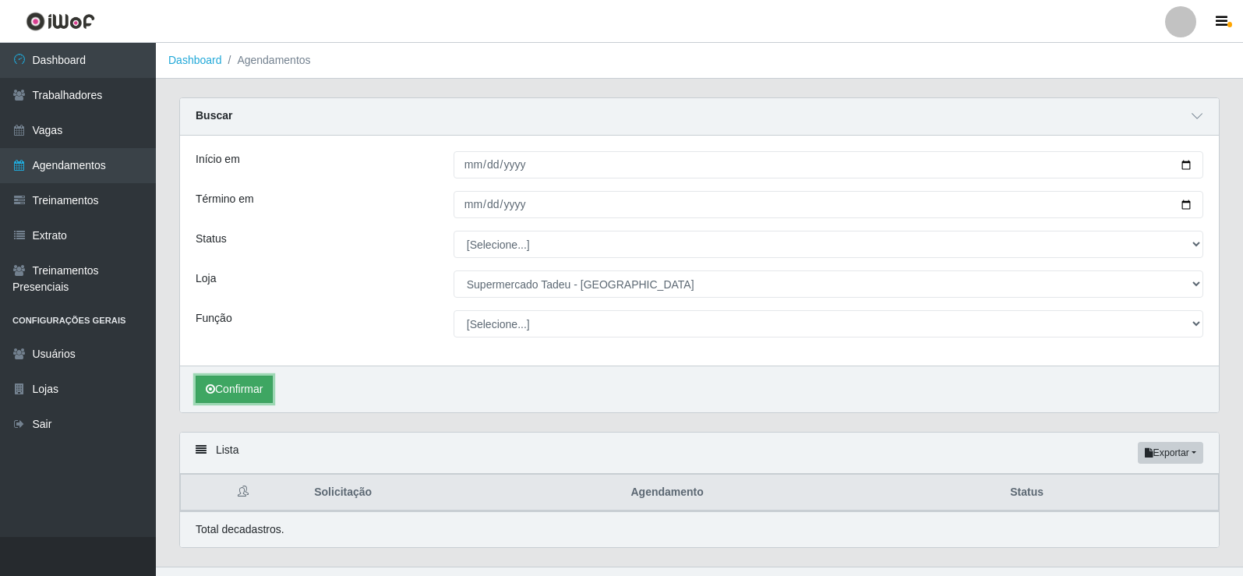
click at [228, 388] on button "Confirmar" at bounding box center [234, 389] width 77 height 27
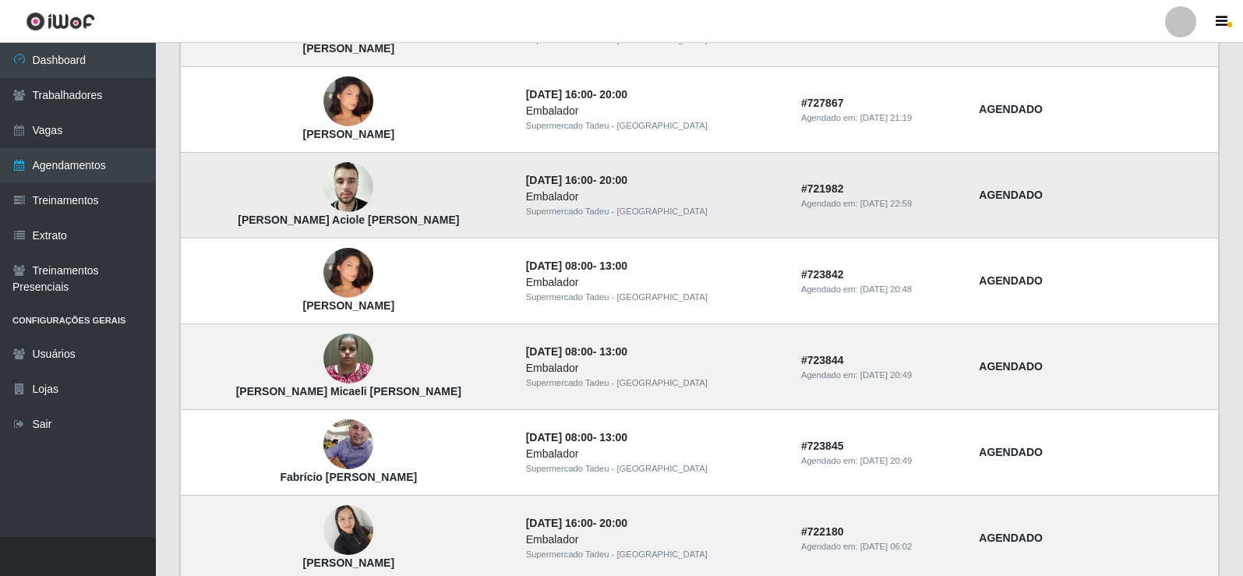
scroll to position [1328, 0]
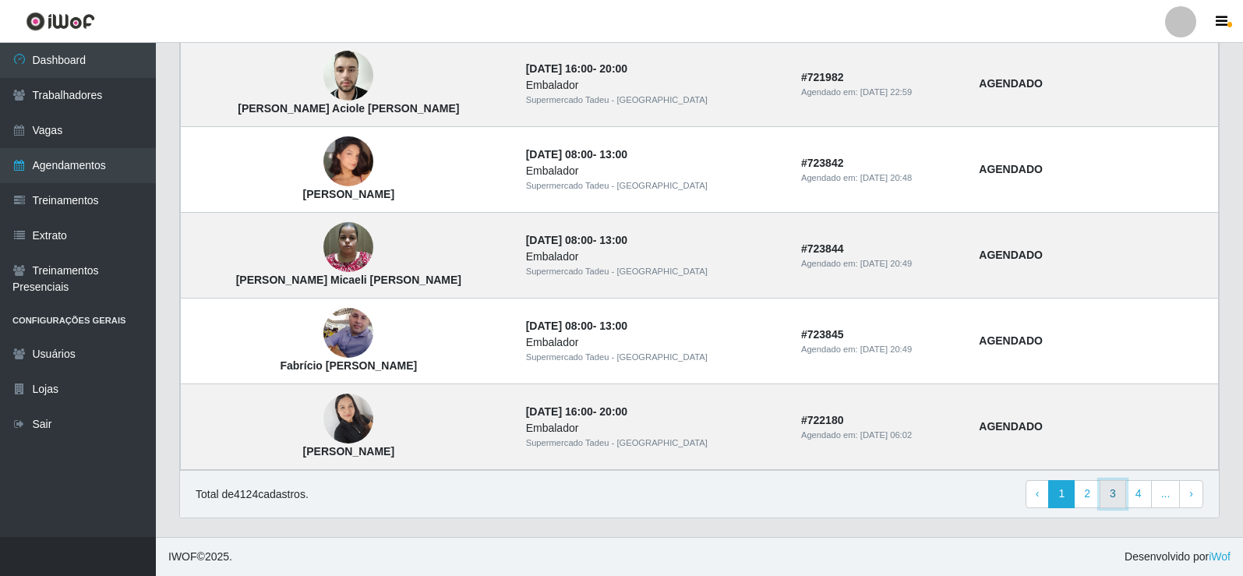
click at [1118, 497] on link "3" at bounding box center [1113, 494] width 27 height 28
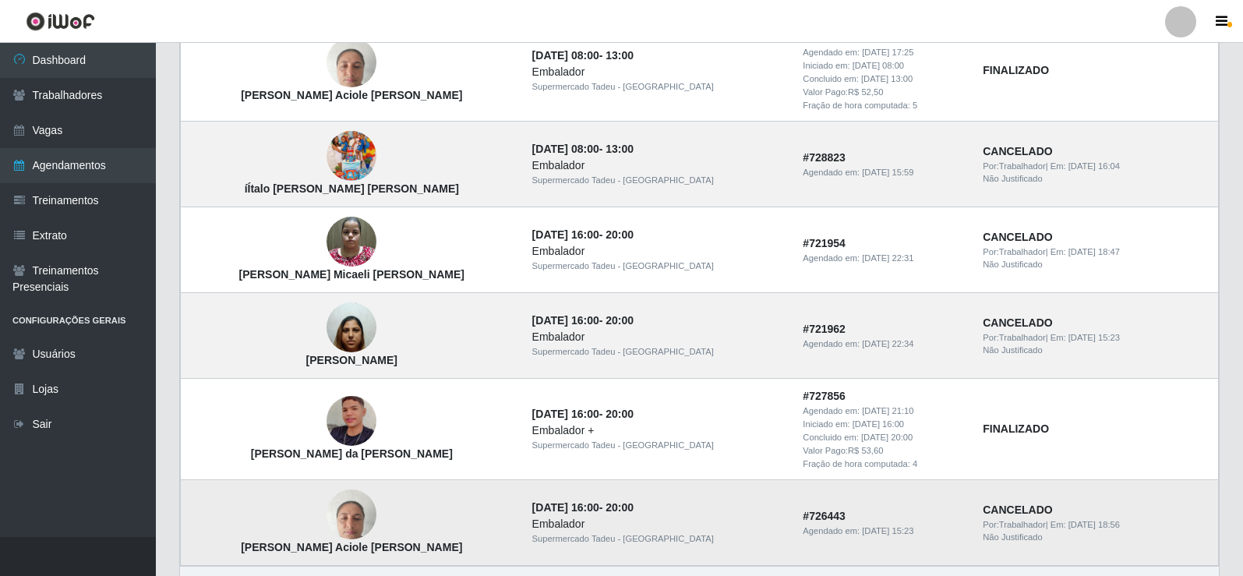
scroll to position [1098, 0]
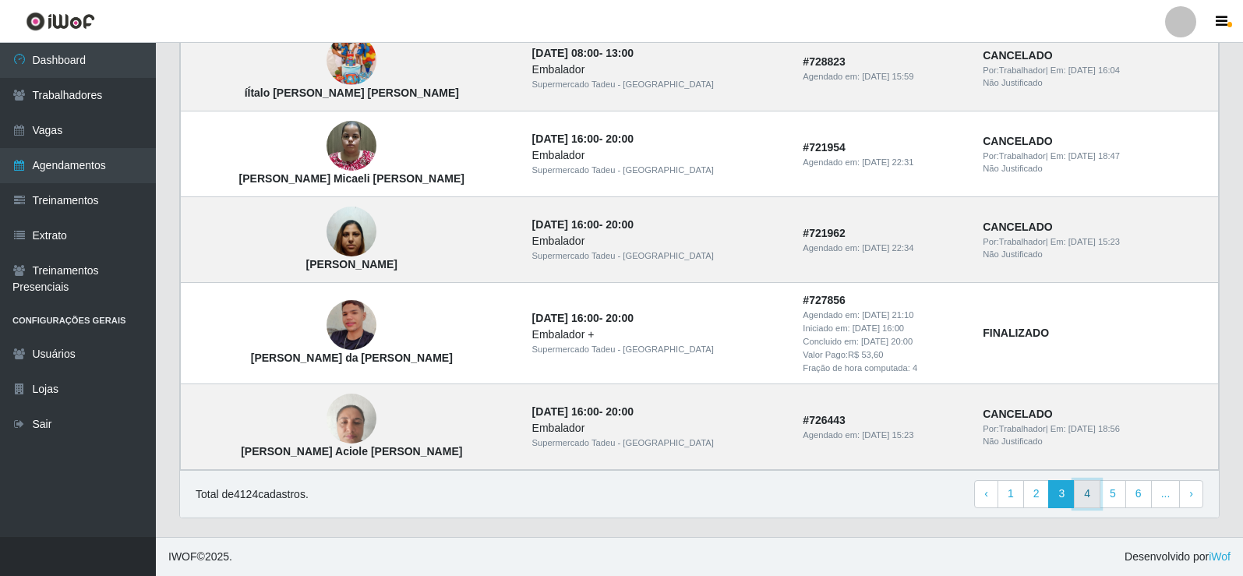
click at [1087, 493] on link "4" at bounding box center [1087, 494] width 27 height 28
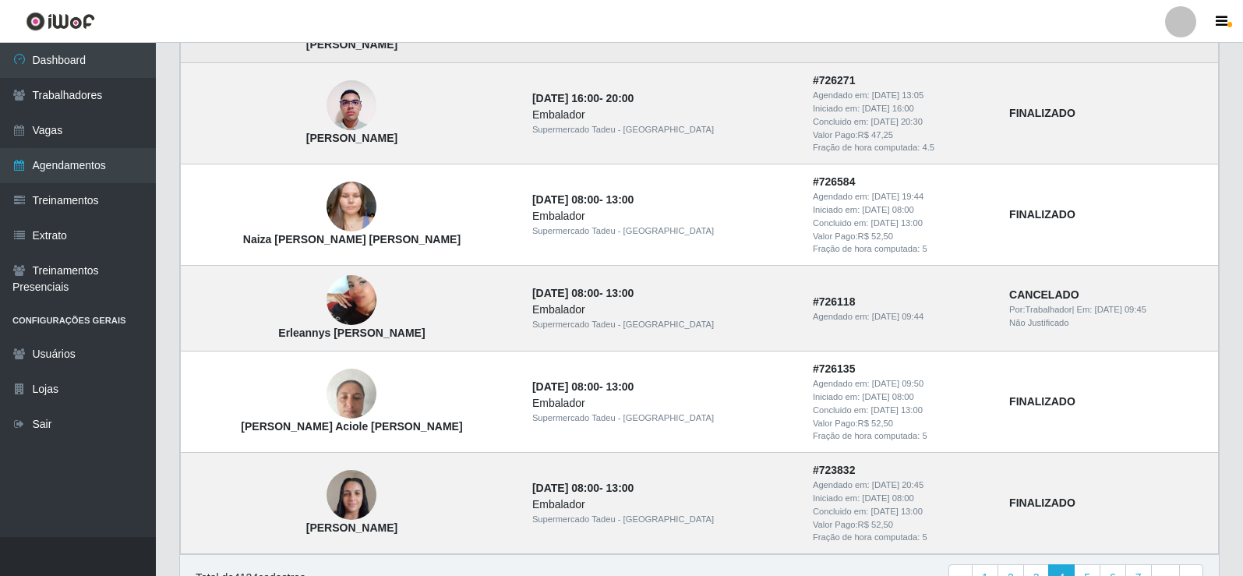
scroll to position [1207, 0]
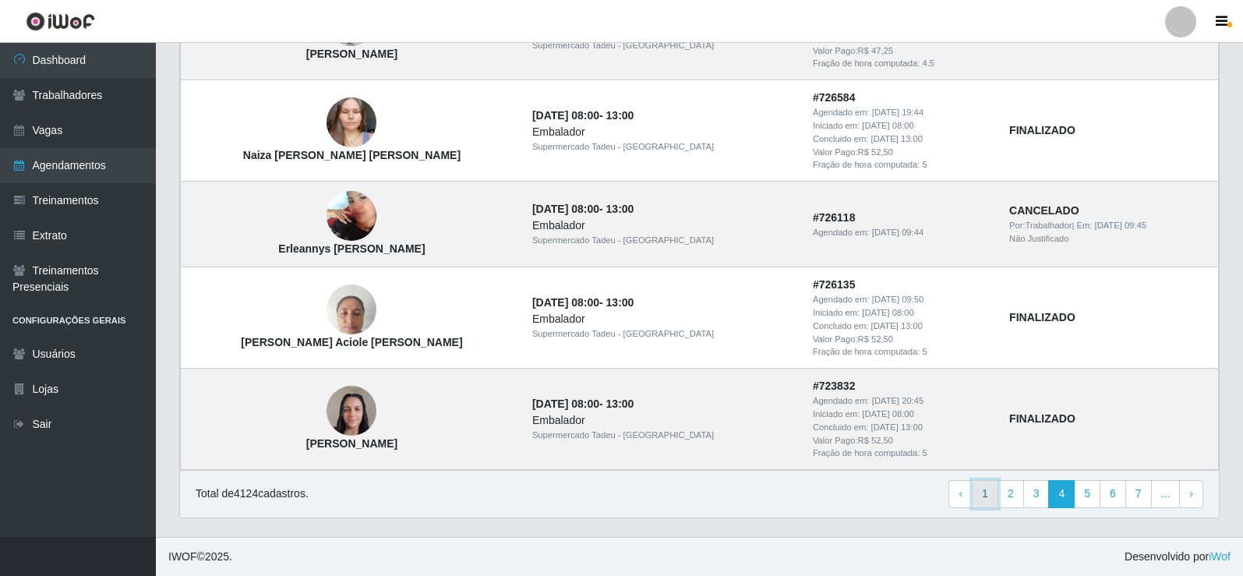
click at [984, 493] on link "1" at bounding box center [985, 494] width 27 height 28
